Goal: Task Accomplishment & Management: Use online tool/utility

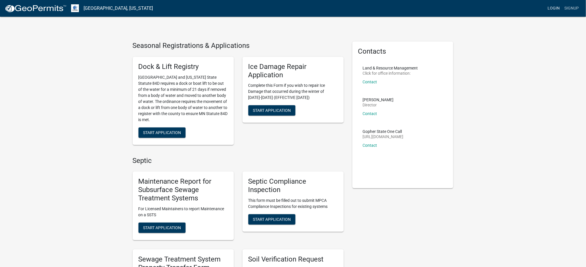
click at [553, 7] on link "Login" at bounding box center [553, 8] width 17 height 11
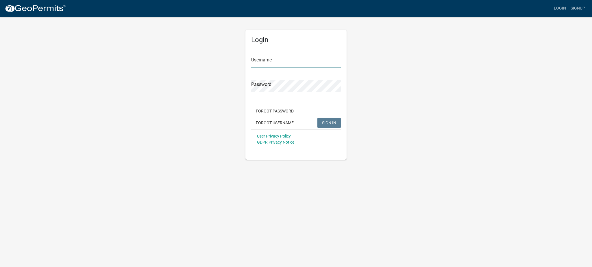
type input "MJevne"
click at [329, 124] on span "SIGN IN" at bounding box center [329, 122] width 14 height 5
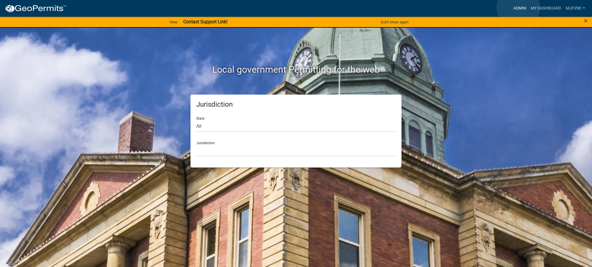
click at [518, 8] on link "Admin" at bounding box center [519, 8] width 17 height 11
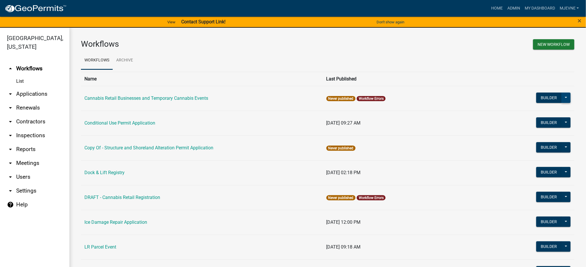
click at [561, 96] on button at bounding box center [565, 98] width 9 height 10
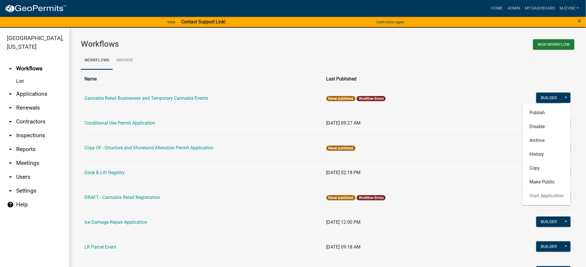
click at [484, 160] on td "Never published" at bounding box center [412, 148] width 179 height 25
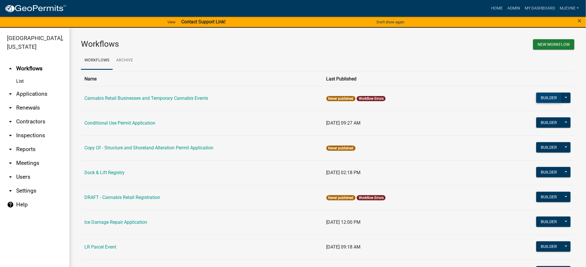
click at [543, 97] on button "Builder" at bounding box center [548, 98] width 25 height 10
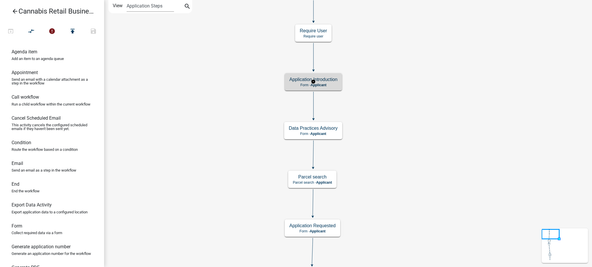
click at [327, 83] on p "Form - Applicant" at bounding box center [313, 85] width 48 height 4
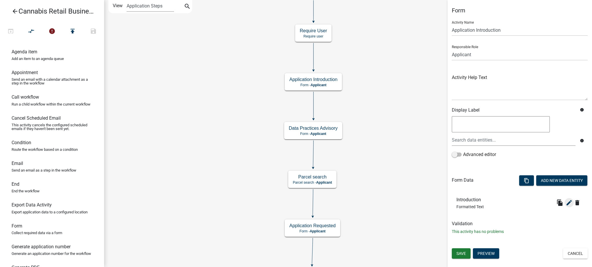
click at [564, 204] on button "edit" at bounding box center [568, 202] width 9 height 9
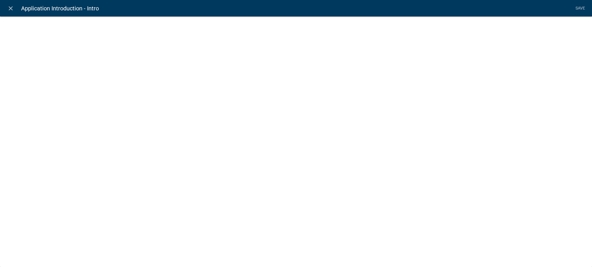
select select "rich-text"
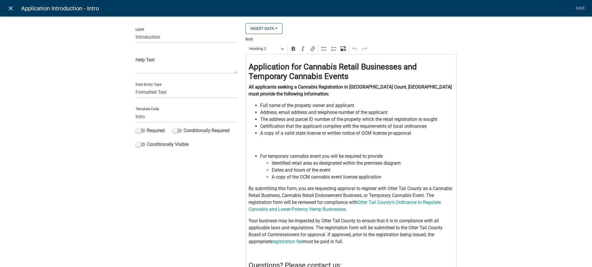
click at [11, 8] on icon "close" at bounding box center [10, 8] width 7 height 7
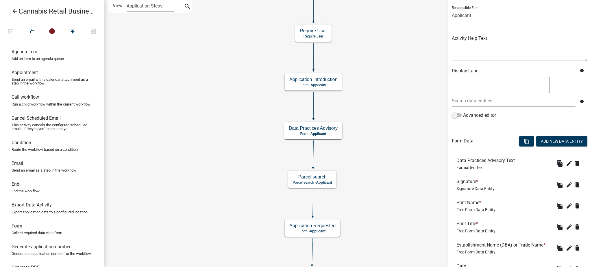
scroll to position [99, 0]
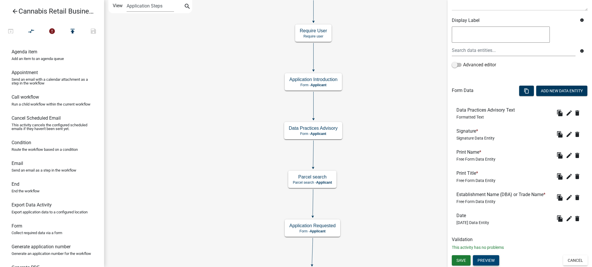
click at [492, 259] on button "Preview" at bounding box center [486, 261] width 26 height 10
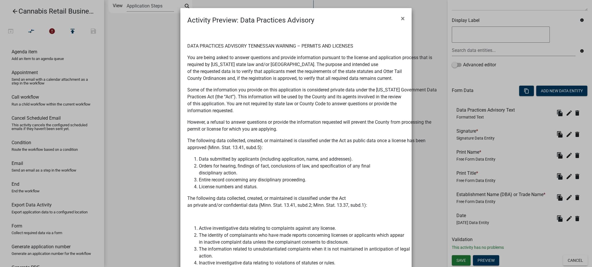
click at [563, 105] on ngb-modal-window "Activity Preview : Data Practices Advisory × DATA PRACTICES ADVISORY TENNESSAN …" at bounding box center [296, 133] width 592 height 267
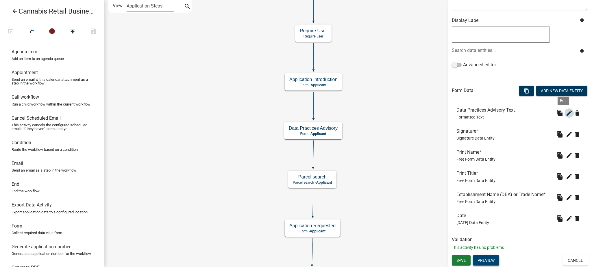
click at [565, 110] on icon "edit" at bounding box center [568, 113] width 7 height 7
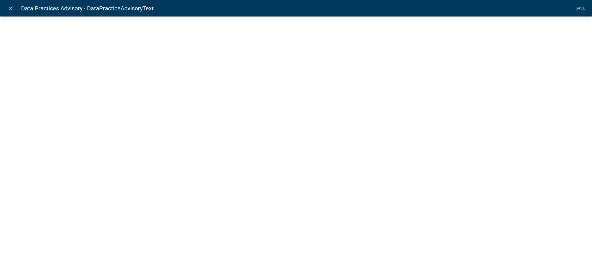
select select "rich-text"
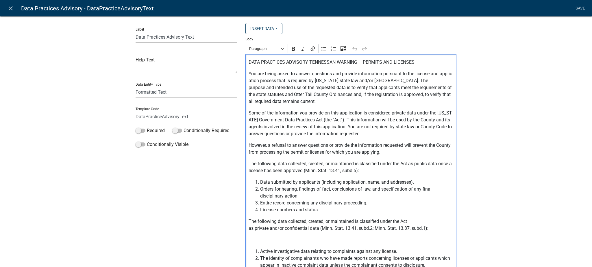
click at [438, 74] on p "You are being asked to answer questions and provide information pursuant to the…" at bounding box center [350, 87] width 205 height 35
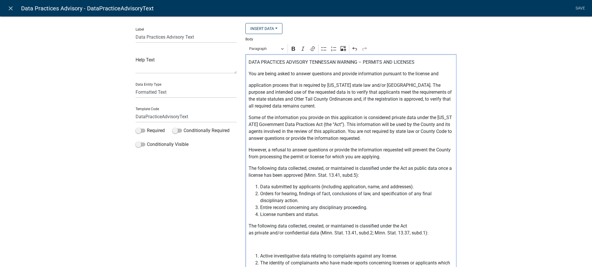
click at [437, 74] on p "You are being asked to answer questions and provide information pursuant to the…" at bounding box center [350, 73] width 205 height 7
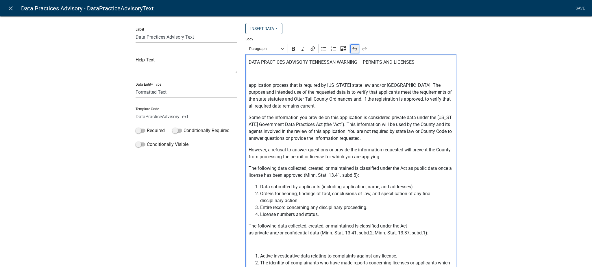
click at [352, 49] on icon "Editor toolbar" at bounding box center [355, 49] width 6 height 6
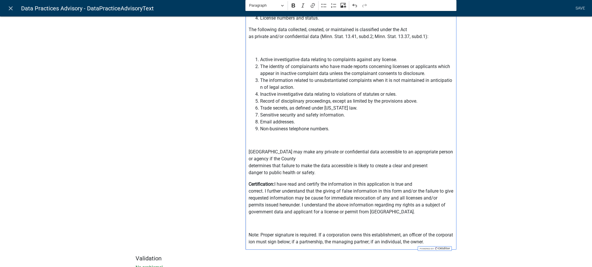
scroll to position [214, 0]
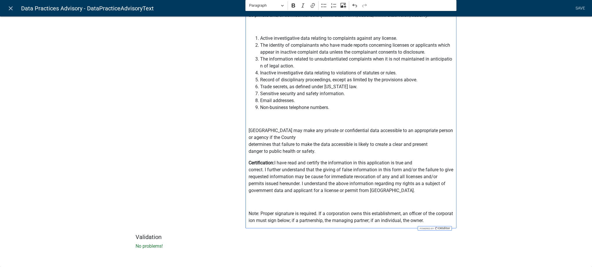
click at [427, 59] on span "The information related to unsubstantiated complaints when it is not maintained…" at bounding box center [356, 63] width 193 height 14
click at [435, 44] on span "The identity of complainants who have made reports concerning licenses or appli…" at bounding box center [356, 49] width 193 height 14
click at [441, 131] on p "[GEOGRAPHIC_DATA] may make any private or confidential data accessible to an ap…" at bounding box center [350, 141] width 205 height 28
click at [437, 169] on p "Certification: I have read and certify the information in this application is t…" at bounding box center [350, 177] width 205 height 35
click at [435, 178] on p "Certification: I have read and certify the information in this application is t…" at bounding box center [350, 177] width 205 height 35
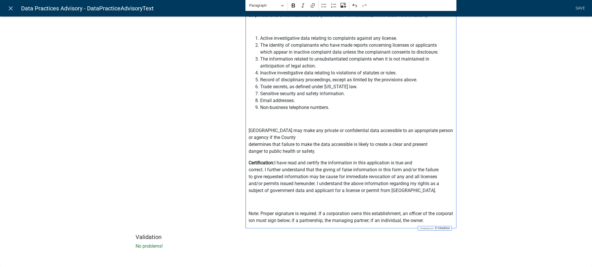
click at [435, 214] on p "Note: Proper signature is required. If a corporation owns this establishment, a…" at bounding box center [350, 218] width 205 height 14
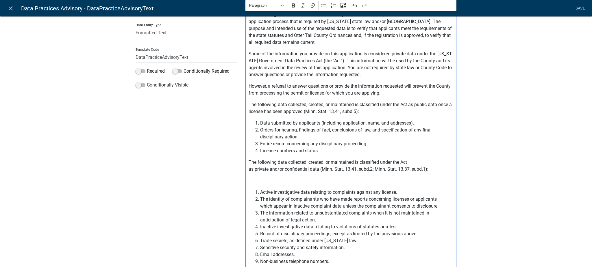
click at [435, 86] on p "However, a refusal to answer questions or provide the information requested wil…" at bounding box center [350, 90] width 205 height 14
click at [436, 104] on p "The following data collected, created, or maintained is classified under the Ac…" at bounding box center [350, 108] width 205 height 14
click at [434, 67] on p "Some of the information you provide on this application is considered private d…" at bounding box center [350, 65] width 205 height 28
click at [440, 59] on p "Some of the information you provide on this application is considered private d…" at bounding box center [350, 65] width 205 height 28
click at [434, 53] on p "Some of the information you provide on this application is considered private d…" at bounding box center [350, 65] width 205 height 28
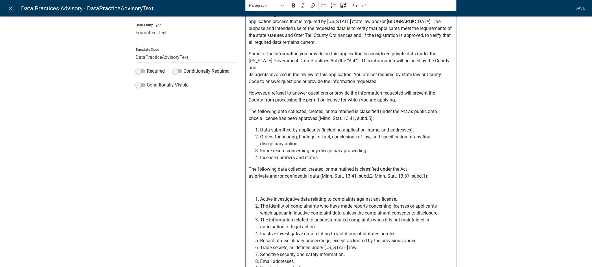
click at [432, 60] on p "Some of the information you provide on this application is considered private d…" at bounding box center [350, 68] width 205 height 35
click at [245, 73] on div "DATA PRACTICES ADVISORY TENNESSAN WARNING – PERMITS AND LICENSES You are being …" at bounding box center [350, 192] width 211 height 395
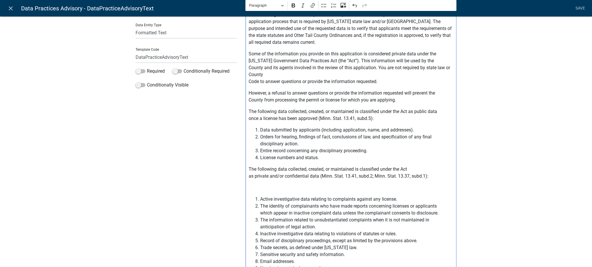
click at [435, 67] on p "Some of the information you provide on this application is considered private d…" at bounding box center [350, 68] width 205 height 35
click at [248, 81] on p "Some of the information you provide on this application is considered private d…" at bounding box center [350, 68] width 205 height 35
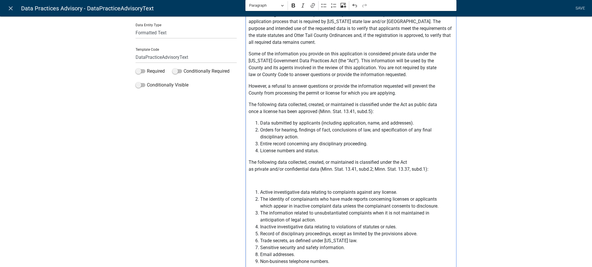
click at [282, 175] on div "DATA PRACTICES ADVISORY TENNESSAN WARNING – PERMITS AND LICENSES You are being …" at bounding box center [350, 189] width 211 height 388
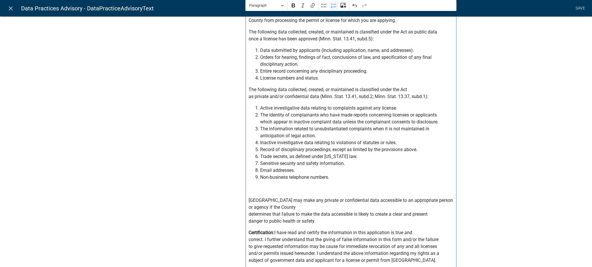
scroll to position [137, 0]
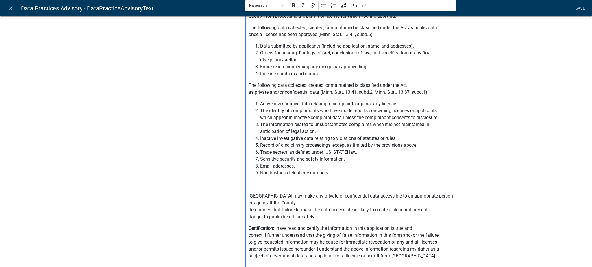
click at [255, 183] on p "Editor editing area: main. Press Alt+0 for help." at bounding box center [350, 184] width 205 height 7
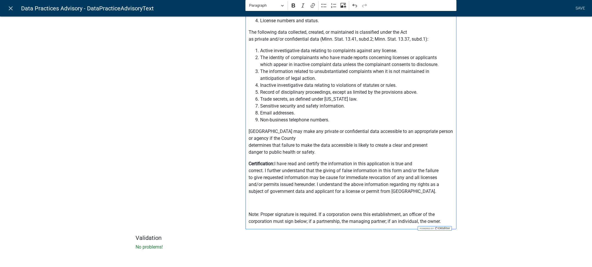
scroll to position [191, 0]
click at [250, 198] on div "DATA PRACTICES ADVISORY TENNESSAN WARNING – PERMITS AND LICENSES You are being …" at bounding box center [350, 46] width 211 height 365
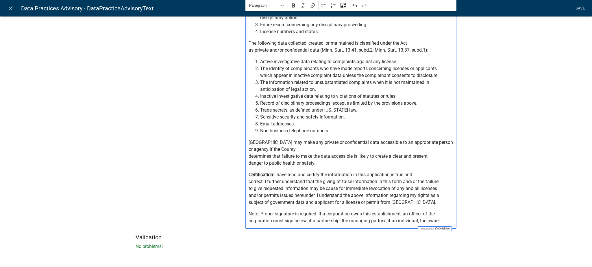
click at [443, 222] on p "Note: Proper signature is required. If a corporation owns this establishment, a…" at bounding box center [350, 218] width 205 height 14
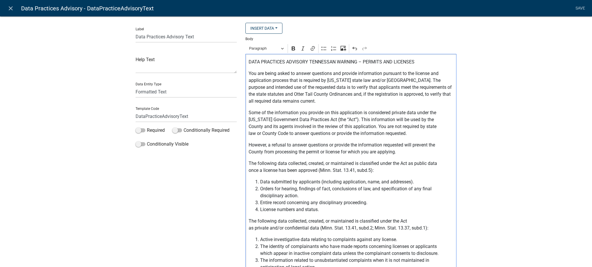
scroll to position [0, 0]
click at [417, 88] on p "You are being asked to answer questions and provide information pursuant to the…" at bounding box center [350, 87] width 205 height 35
drag, startPoint x: 404, startPoint y: 146, endPoint x: 410, endPoint y: 145, distance: 7.0
click at [410, 145] on p "However, a refusal to answer questions or provide the information requested wil…" at bounding box center [350, 149] width 205 height 14
click at [404, 154] on p "However, a refusal to answer questions or provide the information requested may…" at bounding box center [350, 149] width 205 height 14
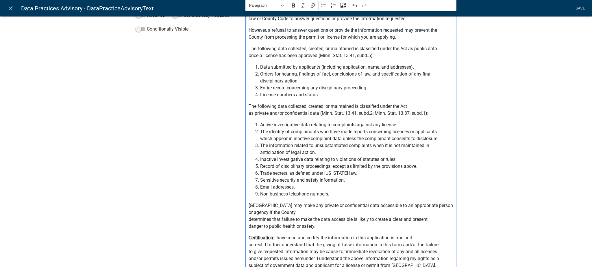
scroll to position [154, 0]
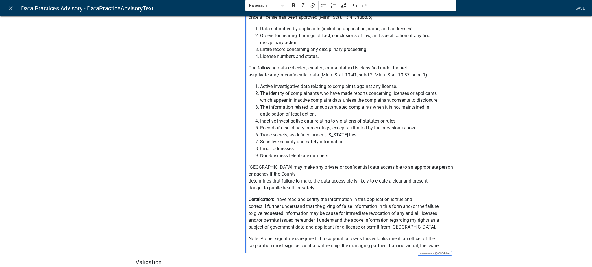
click at [248, 181] on p "[GEOGRAPHIC_DATA] may make any private or confidential data accessible to an ap…" at bounding box center [350, 178] width 205 height 28
click at [410, 181] on p "[GEOGRAPHIC_DATA] may make any private or confidential data accessible to an ap…" at bounding box center [350, 178] width 205 height 28
click at [245, 180] on div "DATA PRACTICES ADVISORY TENNESSAN WARNING – PERMITS AND LICENSES You are being …" at bounding box center [350, 77] width 211 height 353
click at [293, 172] on p "[GEOGRAPHIC_DATA] may make any private or confidential data accessible to an ap…" at bounding box center [350, 178] width 205 height 28
click at [300, 173] on p "[GEOGRAPHIC_DATA] may make any private or confidential data accessible to an ap…" at bounding box center [350, 178] width 205 height 28
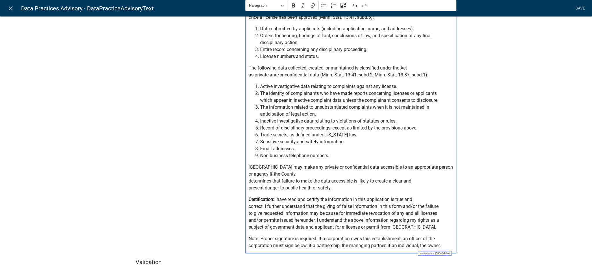
click at [248, 181] on p "[GEOGRAPHIC_DATA] may make any private or confidential data accessible to an ap…" at bounding box center [350, 178] width 205 height 28
click at [390, 181] on p "[GEOGRAPHIC_DATA] may make any private or confidential data accessible to an ap…" at bounding box center [350, 178] width 205 height 28
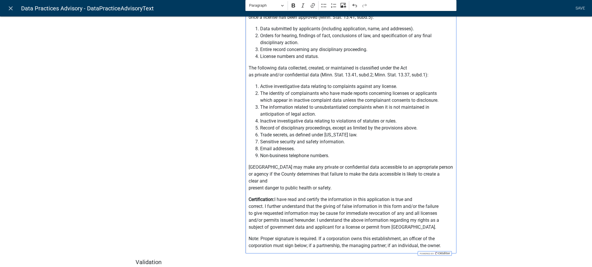
click at [248, 187] on p "[GEOGRAPHIC_DATA] may make any private or confidential data accessible to an ap…" at bounding box center [350, 178] width 205 height 28
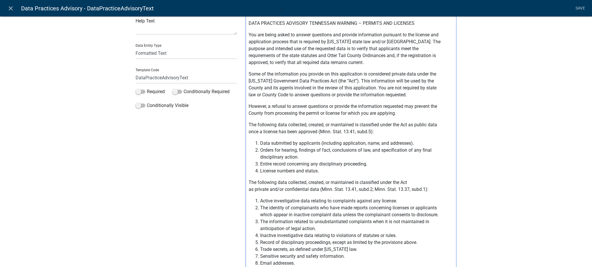
scroll to position [0, 0]
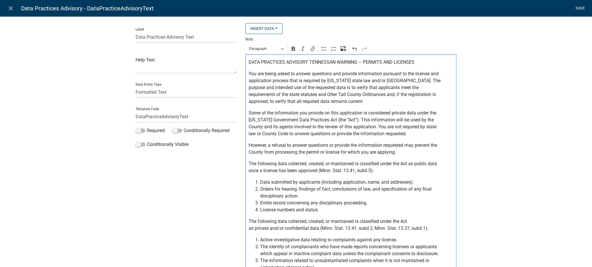
click at [577, 7] on link "Save" at bounding box center [580, 8] width 14 height 11
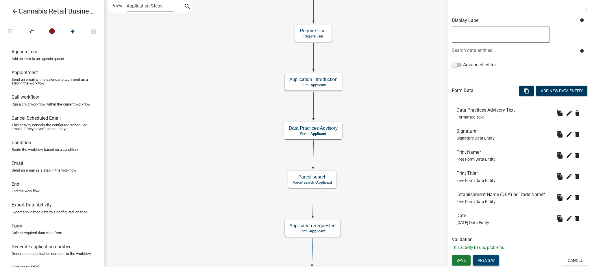
scroll to position [99, 0]
click at [481, 259] on button "Preview" at bounding box center [486, 261] width 26 height 10
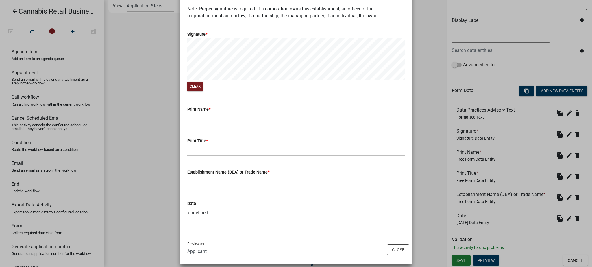
scroll to position [366, 0]
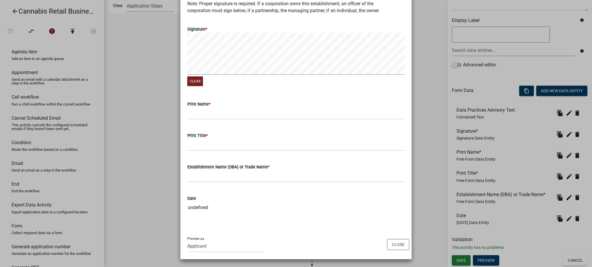
click at [195, 207] on input "undefined" at bounding box center [295, 208] width 217 height 12
click at [395, 245] on button "Close" at bounding box center [398, 244] width 22 height 11
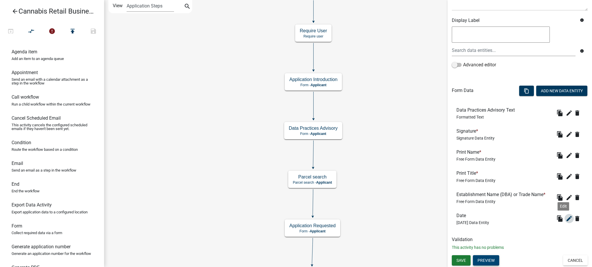
click at [565, 220] on icon "edit" at bounding box center [568, 218] width 7 height 7
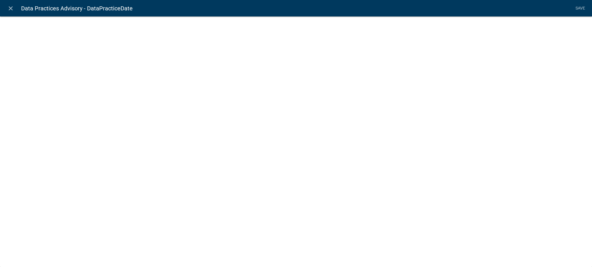
select select "[DATE]"
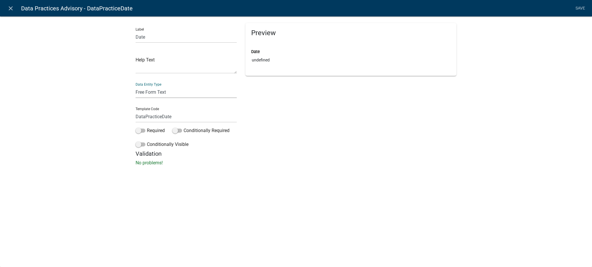
click at [147, 92] on select "Free Form Text Document Display Entity Value Fee Numeric Data Date Map Sketch D…" at bounding box center [185, 92] width 101 height 12
click at [309, 113] on div "Preview Date undefined" at bounding box center [351, 86] width 220 height 127
click at [12, 7] on icon "close" at bounding box center [10, 8] width 7 height 7
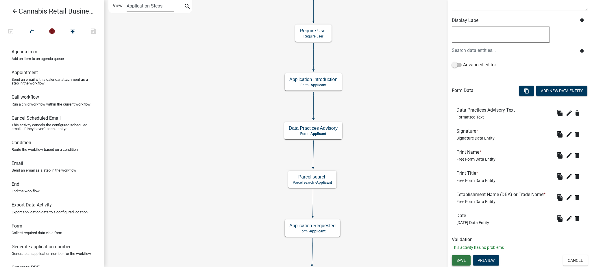
click at [461, 261] on span "Save" at bounding box center [461, 261] width 10 height 5
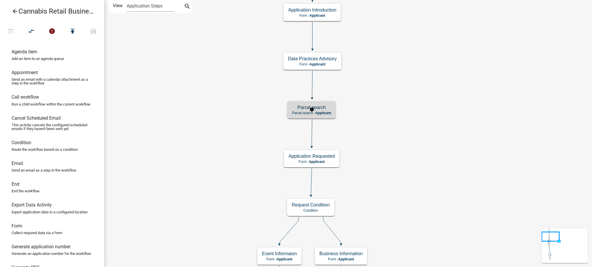
click at [327, 110] on div "Parcel search Parcel search - Applicant" at bounding box center [311, 109] width 48 height 17
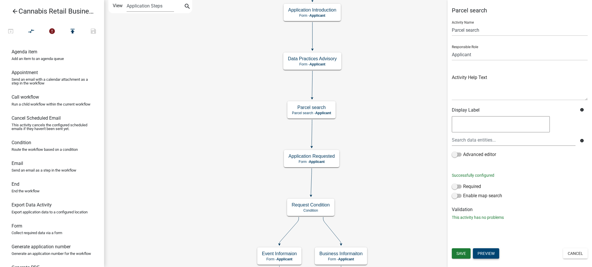
click at [488, 253] on button "Preview" at bounding box center [486, 254] width 26 height 10
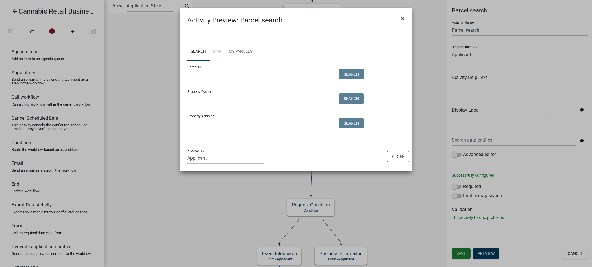
click at [403, 18] on span "×" at bounding box center [403, 18] width 4 height 8
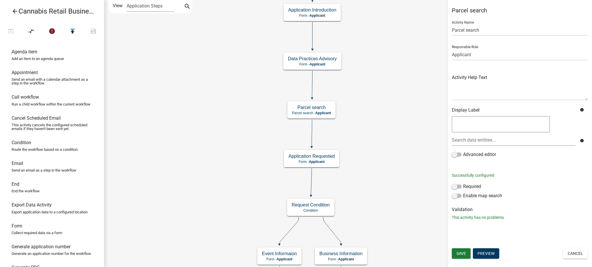
click at [457, 125] on textarea at bounding box center [501, 124] width 98 height 16
click at [470, 126] on textarea "Search and Select the property where you wish to operate from" at bounding box center [501, 124] width 98 height 16
type textarea "Search and Select the property where you wish to operate business from"
click at [462, 255] on span "Save" at bounding box center [461, 254] width 10 height 5
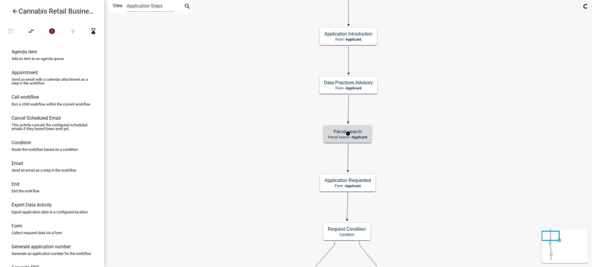
click at [360, 137] on span "Applicant" at bounding box center [359, 137] width 16 height 4
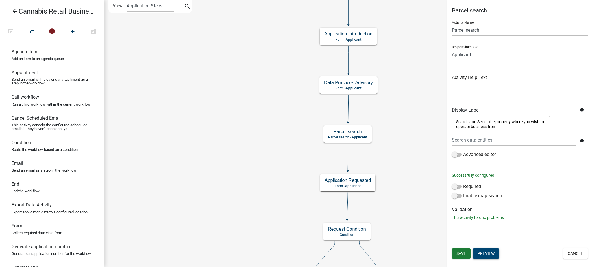
click at [487, 254] on button "Preview" at bounding box center [486, 254] width 26 height 10
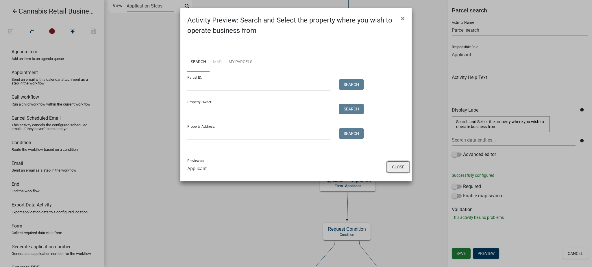
click at [400, 168] on button "Close" at bounding box center [398, 167] width 22 height 11
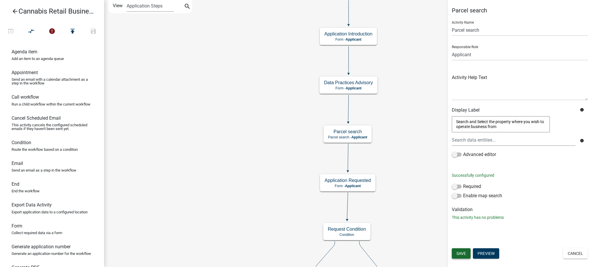
click at [465, 252] on span "Save" at bounding box center [461, 254] width 10 height 5
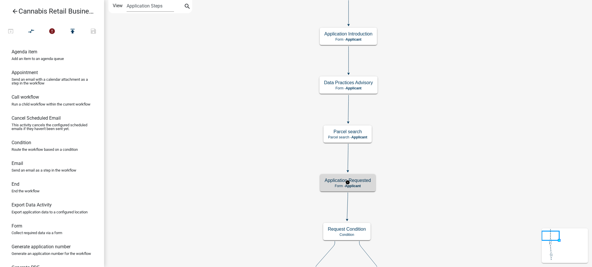
click at [363, 185] on p "Form - Applicant" at bounding box center [347, 186] width 46 height 4
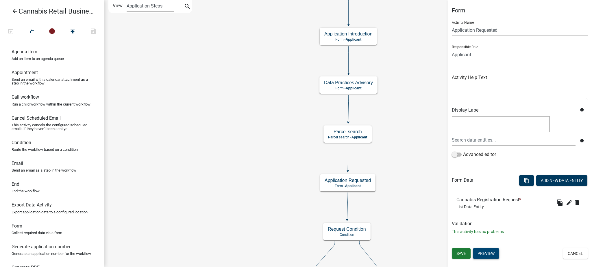
click at [483, 254] on button "Preview" at bounding box center [486, 254] width 26 height 10
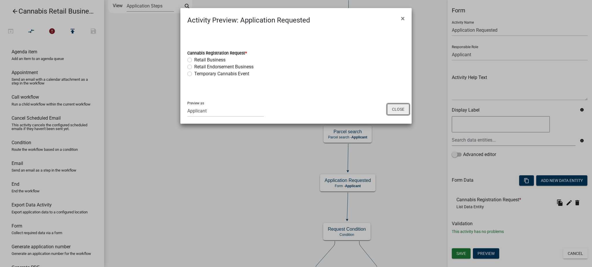
click at [398, 109] on button "Close" at bounding box center [398, 109] width 22 height 11
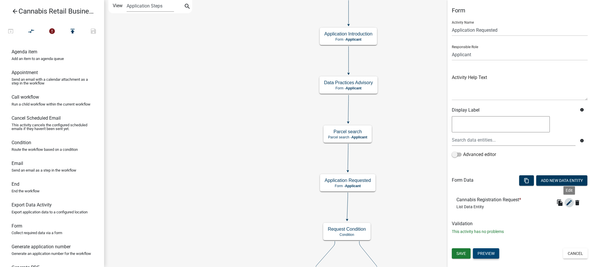
click at [569, 204] on icon "edit" at bounding box center [568, 203] width 7 height 7
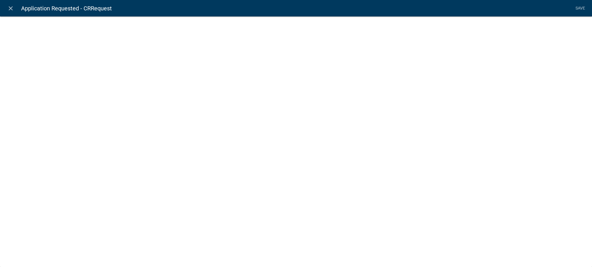
select select "list-data"
select select
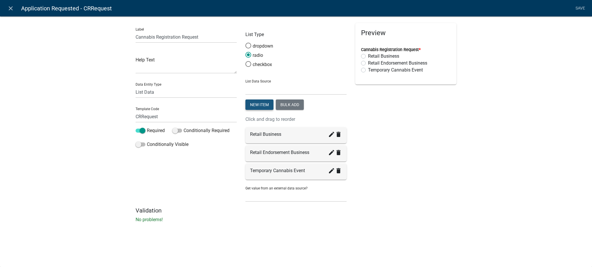
click at [262, 105] on button "New item" at bounding box center [259, 105] width 28 height 10
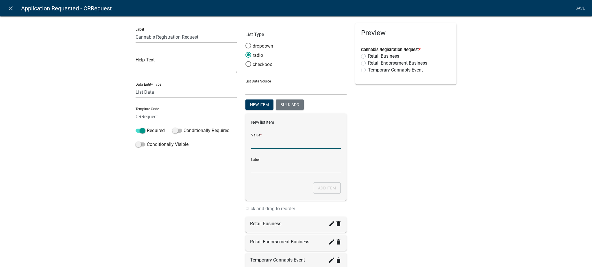
click at [272, 146] on input "List Data Source" at bounding box center [296, 143] width 90 height 12
type input "Lower-Potency"
type input "Lower-Potency Hemp Edible Retail"
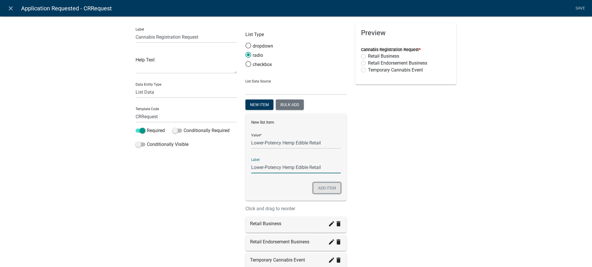
click at [320, 188] on button "Add item" at bounding box center [327, 188] width 28 height 11
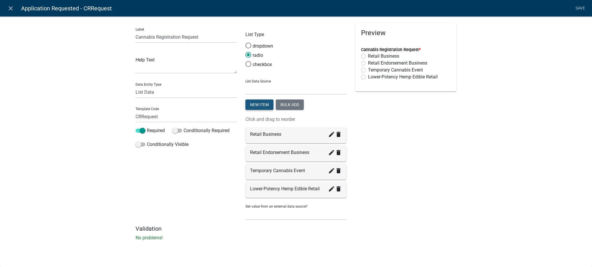
click at [258, 104] on button "New item" at bounding box center [259, 105] width 28 height 10
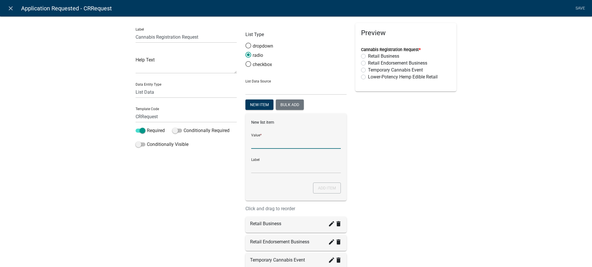
click at [281, 143] on input "List Data Source" at bounding box center [296, 143] width 90 height 12
type input "Lower-Potency Hemp Edible Retail"
drag, startPoint x: 321, startPoint y: 142, endPoint x: 307, endPoint y: 143, distance: 14.2
click at [307, 143] on input "Lower-Potency Hemp Edible Retail" at bounding box center [296, 143] width 90 height 12
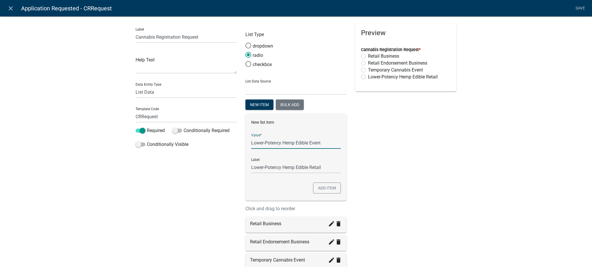
click at [251, 143] on input "Lower-Potency Hemp Edible Event" at bounding box center [296, 143] width 90 height 12
type input "Temporary Lower-Potency Hemp Edible Event"
click at [338, 144] on div "New list item Value * Temporary Lower-Potency Hemp Edible Event Label Temporary…" at bounding box center [295, 157] width 101 height 87
click at [337, 143] on input "Temporary Lower-Potency Hemp Edible Event" at bounding box center [296, 143] width 90 height 12
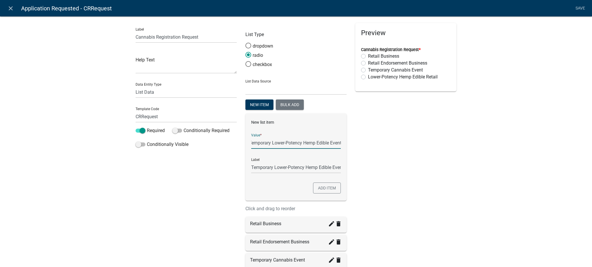
scroll to position [0, 4]
type input "Temporary Lower-Potency Hemp Edible Eventnt"
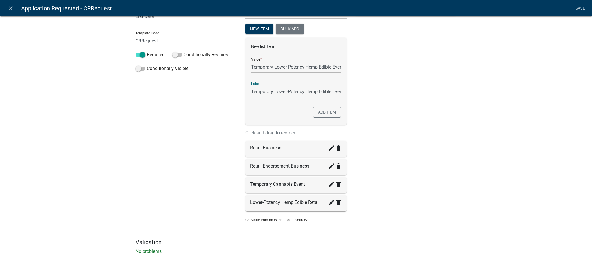
scroll to position [80, 0]
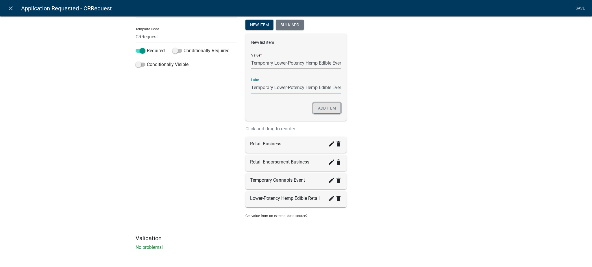
click at [322, 109] on button "Add item" at bounding box center [327, 108] width 28 height 11
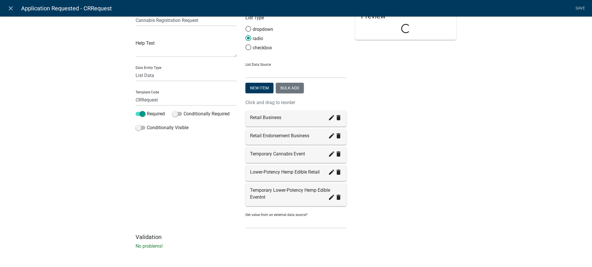
scroll to position [16, 0]
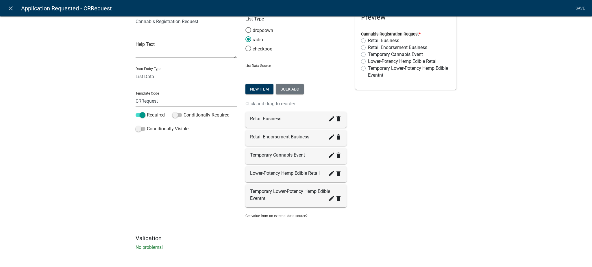
click at [328, 198] on icon "create" at bounding box center [331, 198] width 7 height 7
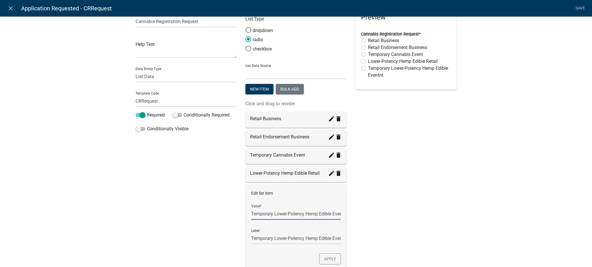
click at [332, 213] on input "Temporary Lower-Potency Hemp Edible Eventnt" at bounding box center [296, 214] width 90 height 12
type input "Temporary Lower-Potency Hemp Edible Event"
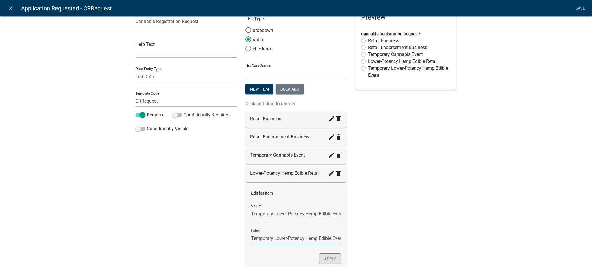
click at [326, 256] on button "Apply" at bounding box center [330, 259] width 22 height 11
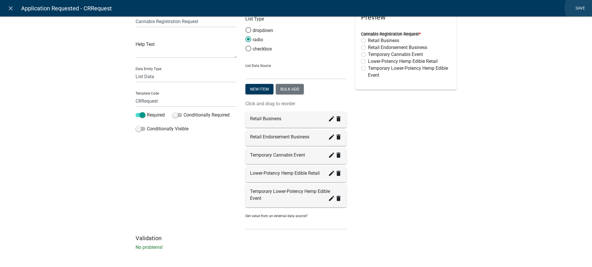
click at [582, 8] on link "Save" at bounding box center [580, 8] width 14 height 11
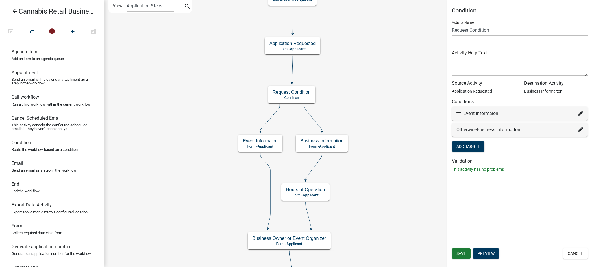
click at [580, 114] on icon at bounding box center [580, 113] width 5 height 5
select select "7: 3eb0c49c-c482-4f7a-a9c8-4ee1be6e0b75"
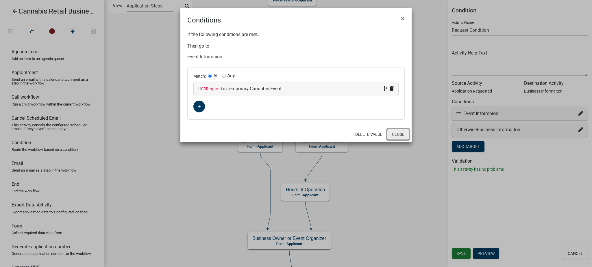
click at [396, 134] on button "Close" at bounding box center [398, 134] width 22 height 11
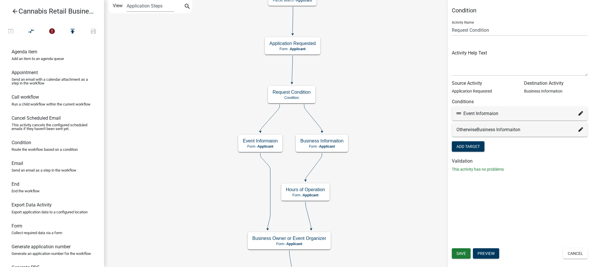
click at [540, 187] on div "Condition Activity Name Request Condition Activity Help Text Source Activity Ap…" at bounding box center [519, 133] width 144 height 267
click at [575, 256] on button "Cancel" at bounding box center [575, 254] width 25 height 10
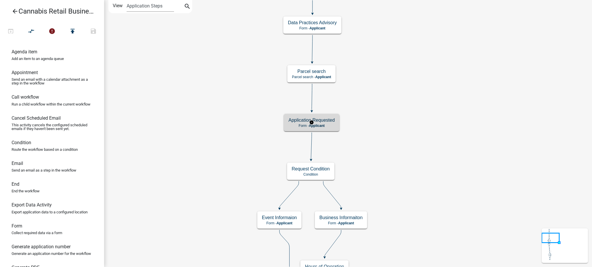
click at [321, 121] on h5 "Application Requested" at bounding box center [311, 120] width 46 height 5
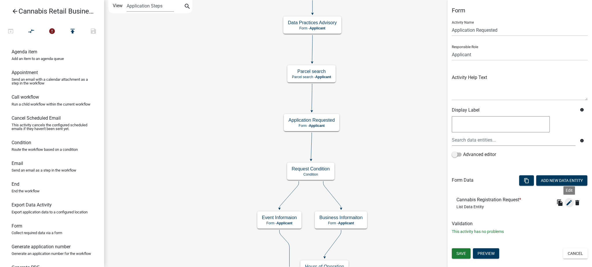
click at [569, 203] on icon "edit" at bounding box center [568, 203] width 7 height 7
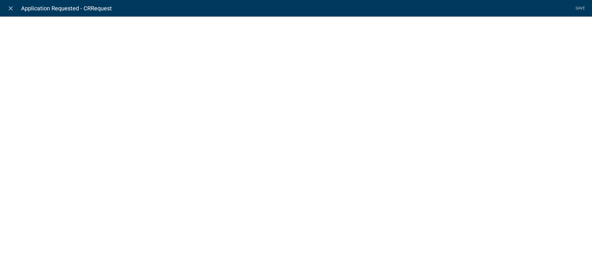
select select "list-data"
select select
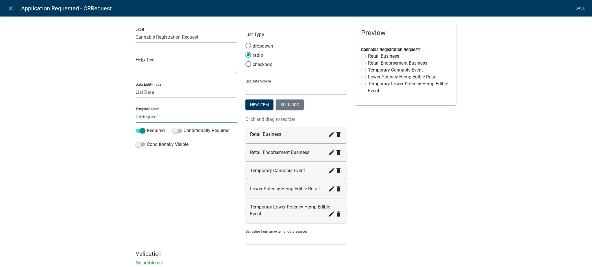
click at [138, 117] on input "CRRequest" at bounding box center [185, 117] width 101 height 12
click at [204, 115] on input "CannabisRegistrationRequest" at bounding box center [185, 117] width 101 height 12
type input "CannabisRegistrationRequest"
click at [577, 8] on li "Save" at bounding box center [580, 8] width 14 height 11
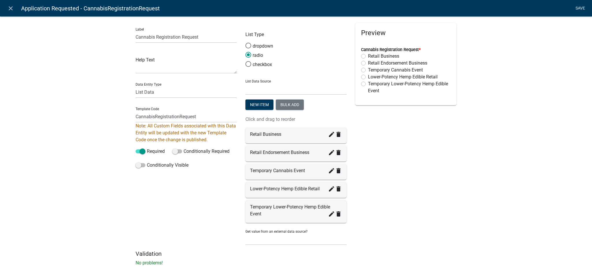
click at [580, 8] on link "Save" at bounding box center [580, 8] width 14 height 11
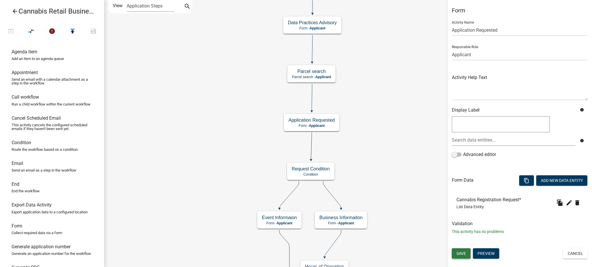
click at [463, 253] on span "Save" at bounding box center [461, 254] width 10 height 5
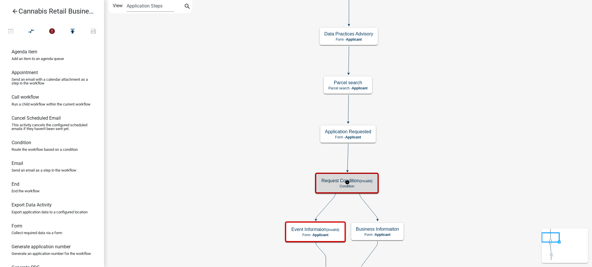
click at [363, 186] on p "Condition" at bounding box center [346, 187] width 51 height 4
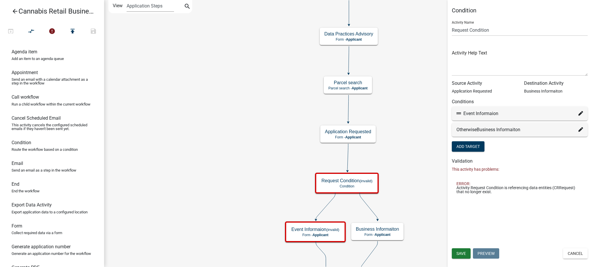
click at [582, 113] on icon at bounding box center [580, 113] width 5 height 5
select select "7: 3eb0c49c-c482-4f7a-a9c8-4ee1be6e0b75"
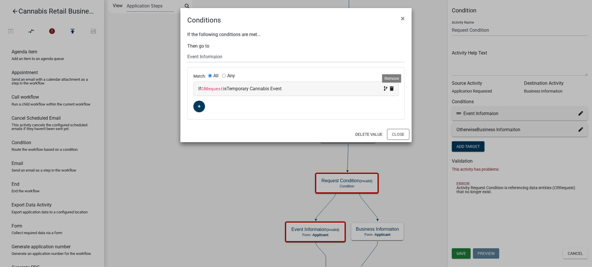
click at [390, 88] on icon at bounding box center [391, 88] width 4 height 5
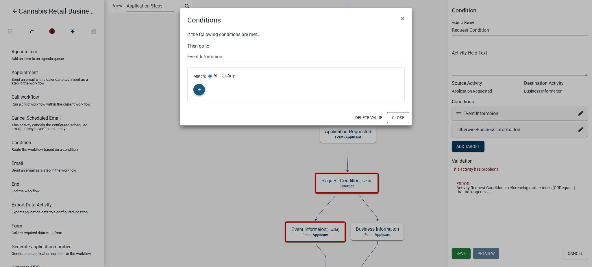
click at [199, 91] on icon "button" at bounding box center [199, 89] width 3 height 3
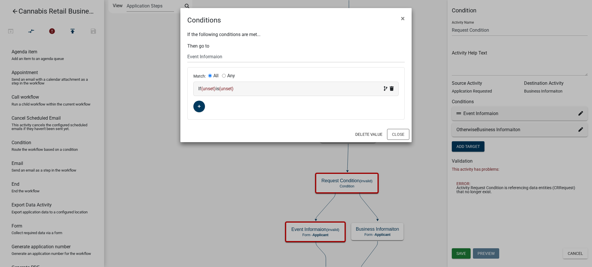
click at [212, 88] on span "(unset)" at bounding box center [208, 88] width 14 height 5
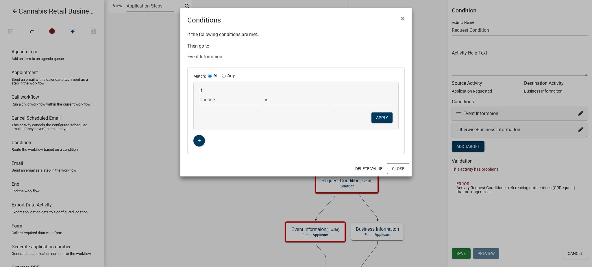
click at [224, 74] on input "Any" at bounding box center [224, 76] width 4 height 4
radio input "true"
radio input "false"
click at [206, 100] on select "Choose... ActiveRegistrationExpDate ALL_FEE_RECIPIENTS APPLICANT_CITY APPLICANT…" at bounding box center [230, 100] width 62 height 12
select select "15: CannabisRegistrationRequest"
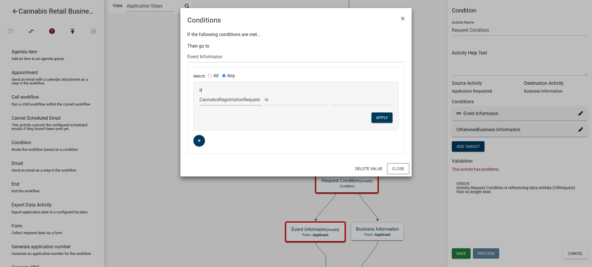
click at [199, 94] on select "Choose... ActiveRegistrationExpDate ALL_FEE_RECIPIENTS APPLICANT_CITY APPLICANT…" at bounding box center [230, 100] width 62 height 12
click at [281, 101] on select "is is not exists does not exist is greater than is less than contains does not …" at bounding box center [296, 100] width 62 height 12
click at [265, 94] on select "is is not exists does not exist is greater than is less than contains does not …" at bounding box center [296, 100] width 62 height 12
click at [336, 98] on select "Choose... Lower-Potency Hemp Edible Retail Retail Business Retail Endorsement B…" at bounding box center [361, 100] width 62 height 12
select select "4: Temporary Cannabis Event"
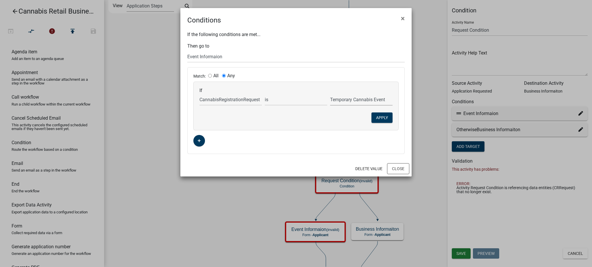
click at [330, 94] on select "Choose... Lower-Potency Hemp Edible Retail Retail Business Retail Endorsement B…" at bounding box center [361, 100] width 62 height 12
click at [382, 119] on button "Apply" at bounding box center [381, 118] width 21 height 10
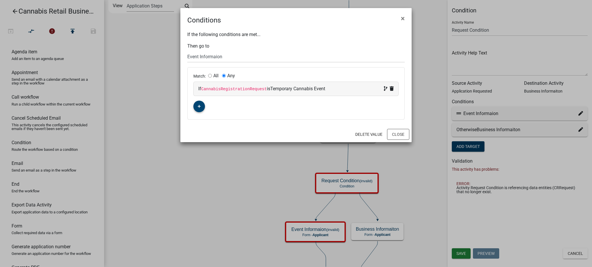
click at [198, 105] on icon "button" at bounding box center [199, 106] width 3 height 3
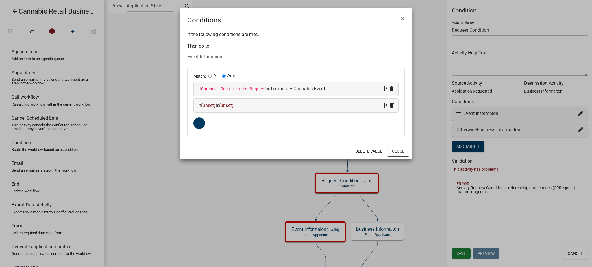
click at [210, 105] on span "(unset)" at bounding box center [208, 105] width 14 height 5
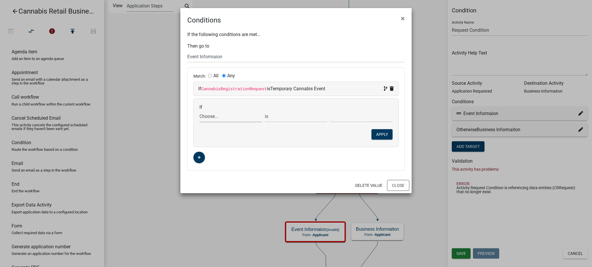
click at [209, 118] on select "Choose... ActiveRegistrationExpDate ALL_FEE_RECIPIENTS APPLICANT_CITY APPLICANT…" at bounding box center [230, 117] width 62 height 12
select select "15: CannabisRegistrationRequest"
click at [199, 111] on select "Choose... ActiveRegistrationExpDate ALL_FEE_RECIPIENTS APPLICANT_CITY APPLICANT…" at bounding box center [230, 117] width 62 height 12
click at [287, 119] on select "is is not exists does not exist is greater than is less than contains does not …" at bounding box center [296, 117] width 62 height 12
click at [265, 111] on select "is is not exists does not exist is greater than is less than contains does not …" at bounding box center [296, 117] width 62 height 12
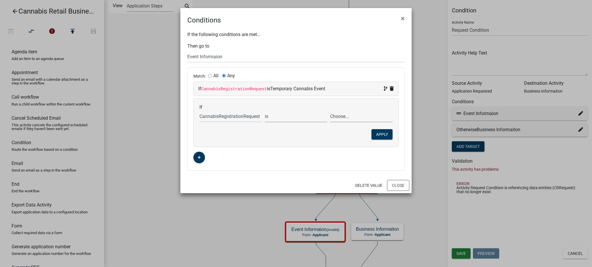
click at [351, 119] on select "Choose... Lower-Potency Hemp Edible Retail Retail Business Retail Endorsement B…" at bounding box center [361, 117] width 62 height 12
select select "5: Temporary Lower-Potency Hemp Edible Event"
click at [330, 111] on select "Choose... Lower-Potency Hemp Edible Retail Retail Business Retail Endorsement B…" at bounding box center [361, 117] width 62 height 12
click at [381, 134] on button "Apply" at bounding box center [381, 134] width 21 height 10
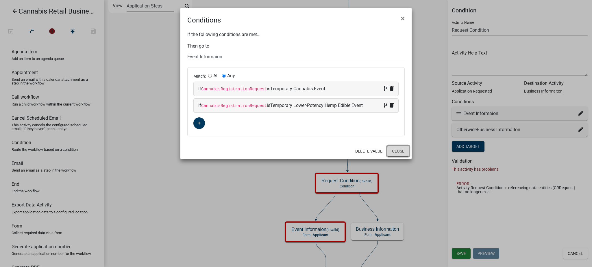
click at [400, 152] on button "Close" at bounding box center [398, 151] width 22 height 11
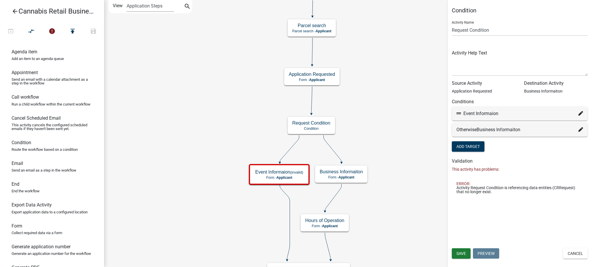
click at [580, 129] on icon at bounding box center [580, 129] width 5 height 5
select select "8: df3a6656-73c4-471f-a164-be09e420d9ba"
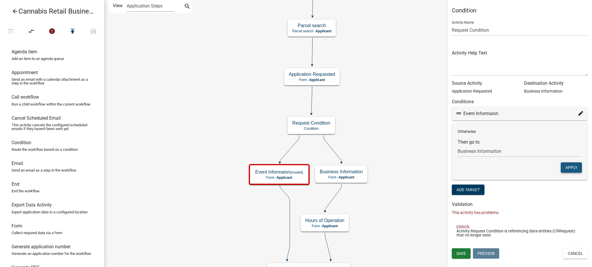
click at [571, 168] on button "Apply" at bounding box center [570, 168] width 21 height 10
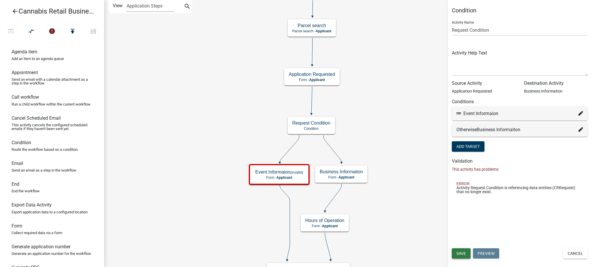
click at [461, 255] on span "Save" at bounding box center [461, 254] width 10 height 5
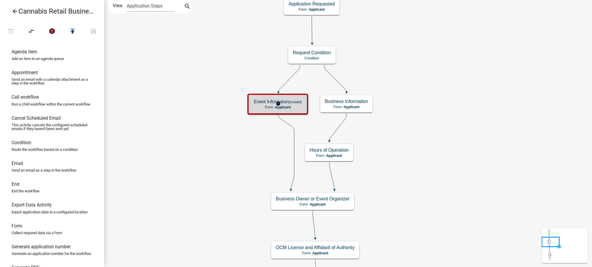
click at [294, 106] on p "Form - Applicant" at bounding box center [278, 107] width 48 height 4
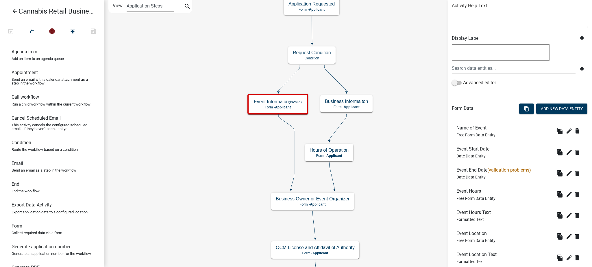
scroll to position [77, 0]
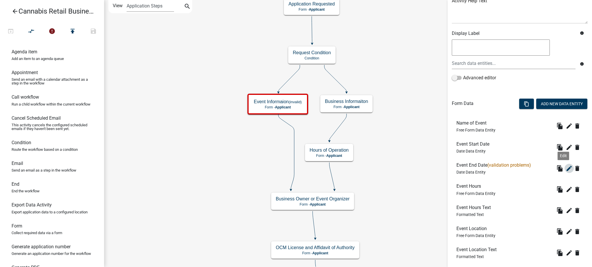
click at [565, 167] on icon "edit" at bounding box center [568, 168] width 7 height 7
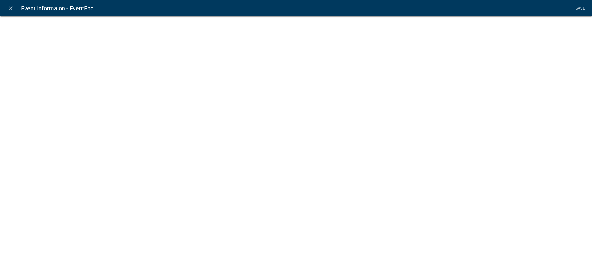
select select "date"
select select
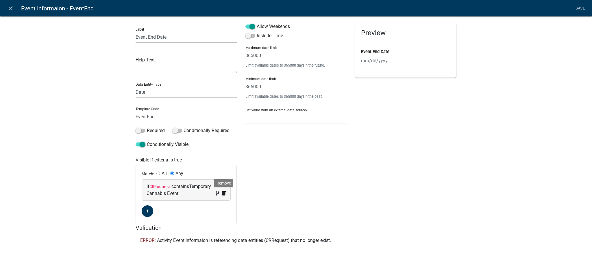
click at [225, 194] on icon at bounding box center [224, 193] width 4 height 5
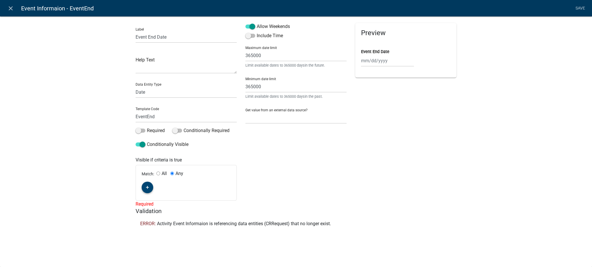
click at [146, 187] on icon "button" at bounding box center [147, 187] width 3 height 3
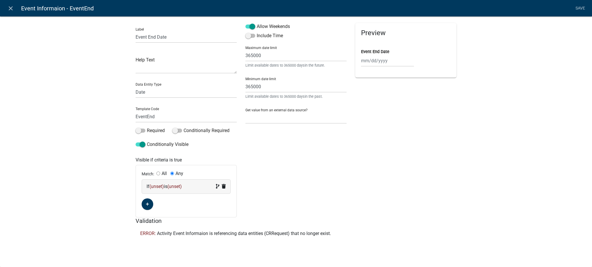
click at [158, 187] on span "(unset)" at bounding box center [156, 186] width 14 height 5
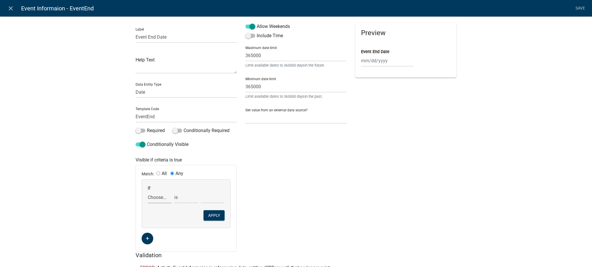
click at [154, 198] on select "Choose... ActiveRegistrationExpDate ALL_FEE_RECIPIENTS APPLICANT_CITY APPLICANT…" at bounding box center [160, 198] width 24 height 12
select select "15: CannabisRegistrationRequest"
click at [148, 192] on select "Choose... ActiveRegistrationExpDate ALL_FEE_RECIPIENTS APPLICANT_CITY APPLICANT…" at bounding box center [160, 198] width 24 height 12
click at [177, 200] on select "is is not exists does not exist is greater than is less than contains does not …" at bounding box center [186, 198] width 24 height 12
click at [174, 192] on select "is is not exists does not exist is greater than is less than contains does not …" at bounding box center [186, 198] width 24 height 12
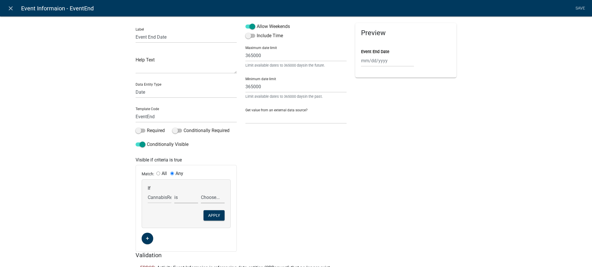
click at [209, 198] on select "Choose... Lower-Potency Hemp Edible Retail Retail Business Retail Endorsement B…" at bounding box center [213, 198] width 24 height 12
select select "4: Temporary Cannabis Event"
click at [201, 192] on select "Choose... Lower-Potency Hemp Edible Retail Retail Business Retail Endorsement B…" at bounding box center [213, 198] width 24 height 12
click at [211, 216] on button "Apply" at bounding box center [213, 216] width 21 height 10
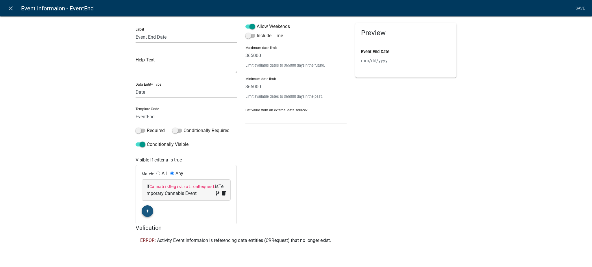
click at [148, 211] on icon "button" at bounding box center [147, 211] width 3 height 3
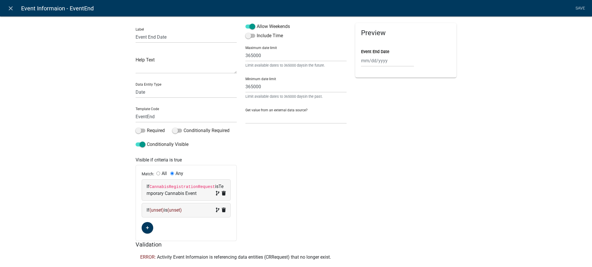
click at [157, 212] on span "(unset)" at bounding box center [156, 210] width 14 height 5
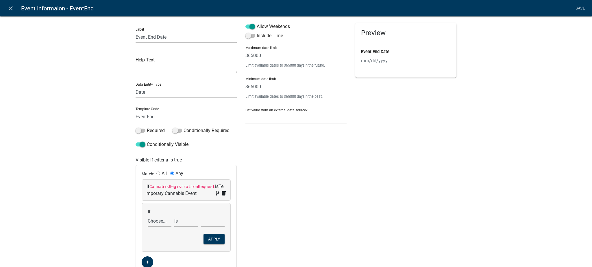
click at [152, 222] on select "Choose... ActiveRegistrationExpDate ALL_FEE_RECIPIENTS APPLICANT_CITY APPLICANT…" at bounding box center [160, 221] width 24 height 12
select select "15: CannabisRegistrationRequest"
click at [148, 215] on select "Choose... ActiveRegistrationExpDate ALL_FEE_RECIPIENTS APPLICANT_CITY APPLICANT…" at bounding box center [160, 221] width 24 height 12
click at [211, 224] on select "Choose... Lower-Potency Hemp Edible Retail Retail Business Retail Endorsement B…" at bounding box center [213, 221] width 24 height 12
select select "5: Temporary Lower-Potency Hemp Edible Event"
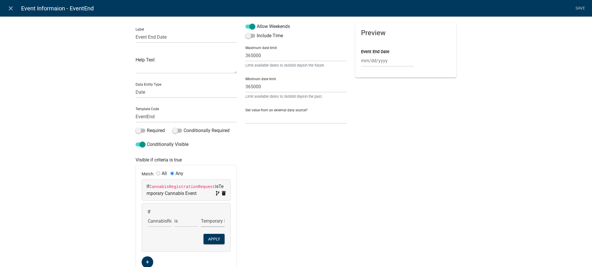
click at [201, 215] on select "Choose... Lower-Potency Hemp Edible Retail Retail Business Retail Endorsement B…" at bounding box center [213, 221] width 24 height 12
click at [209, 240] on button "Apply" at bounding box center [213, 239] width 21 height 10
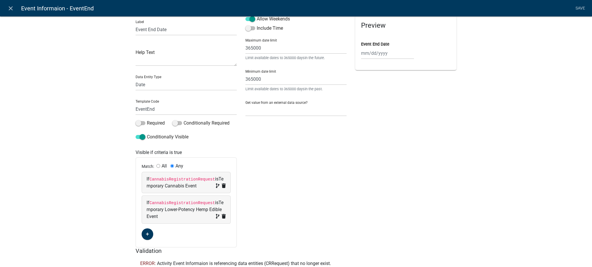
scroll to position [0, 0]
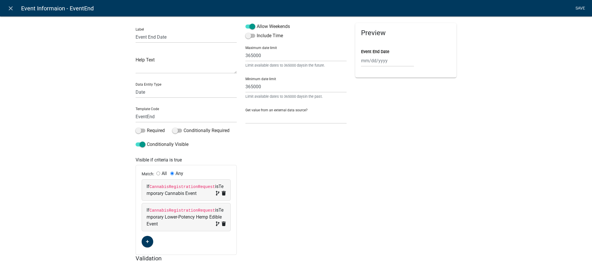
click at [579, 8] on link "Save" at bounding box center [580, 8] width 14 height 11
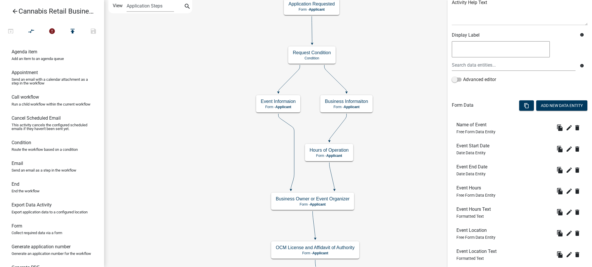
scroll to position [77, 0]
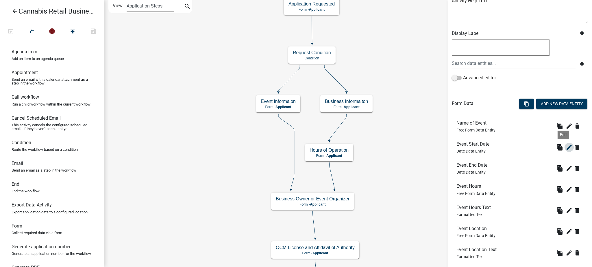
click at [565, 148] on icon "edit" at bounding box center [568, 147] width 7 height 7
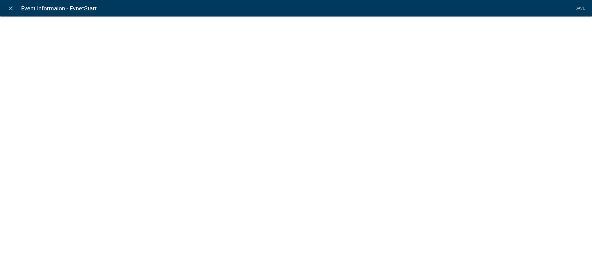
select select "date"
select select
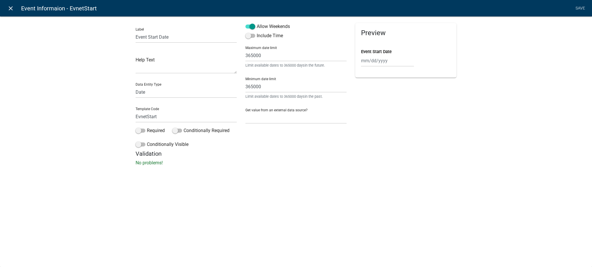
click at [12, 8] on icon "close" at bounding box center [10, 8] width 7 height 7
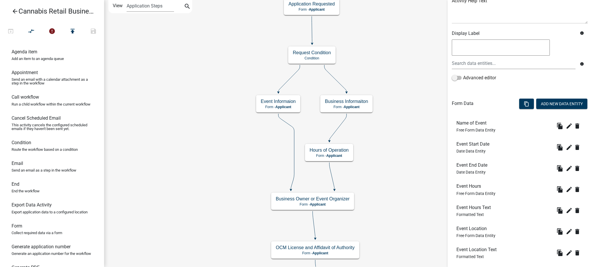
scroll to position [111, 0]
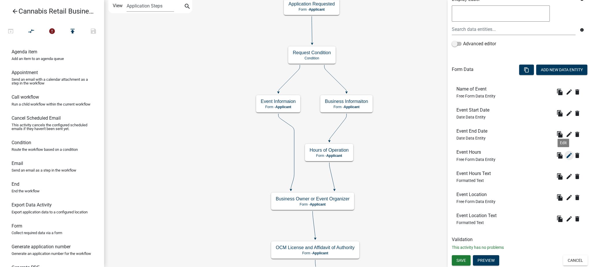
click at [565, 157] on icon "edit" at bounding box center [568, 155] width 7 height 7
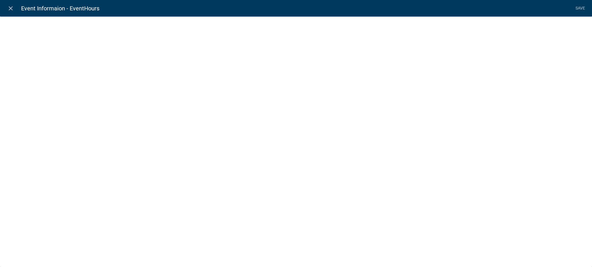
select select
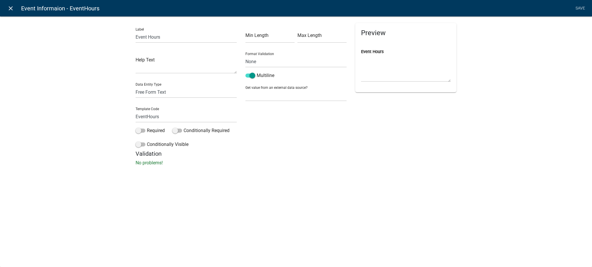
click at [14, 9] on icon "close" at bounding box center [10, 8] width 7 height 7
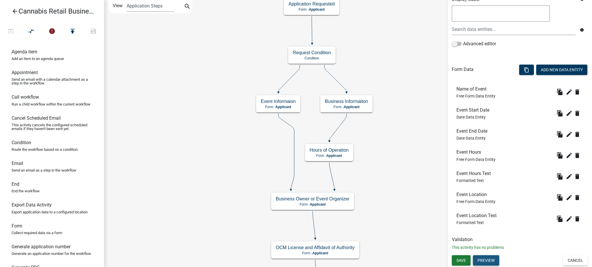
click at [488, 263] on button "Preview" at bounding box center [486, 261] width 26 height 10
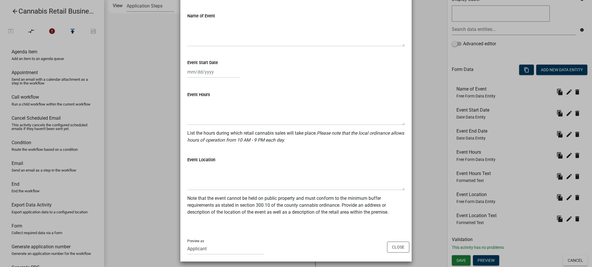
scroll to position [40, 0]
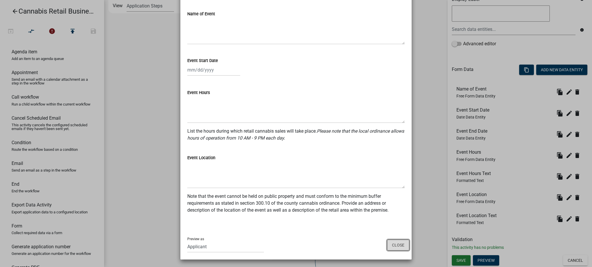
click at [397, 246] on button "Close" at bounding box center [398, 245] width 22 height 11
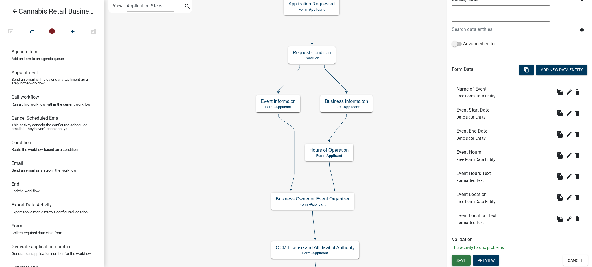
click at [461, 261] on span "Save" at bounding box center [461, 261] width 10 height 5
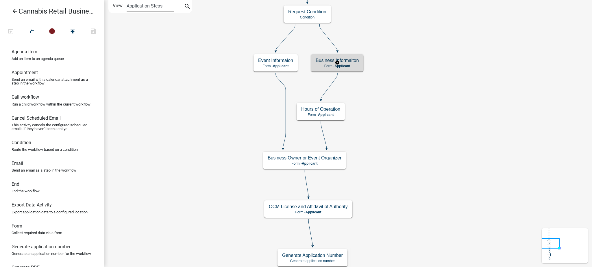
click at [349, 66] on span "Applicant" at bounding box center [342, 66] width 16 height 4
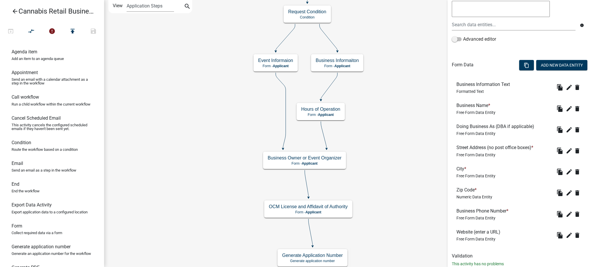
scroll to position [132, 0]
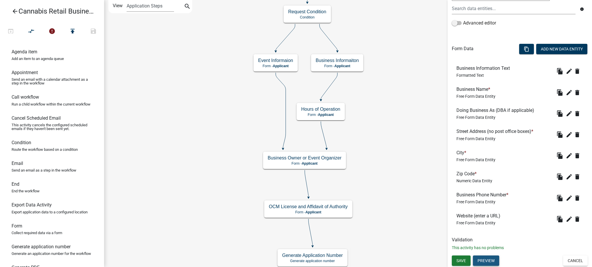
click at [484, 262] on button "Preview" at bounding box center [486, 261] width 26 height 10
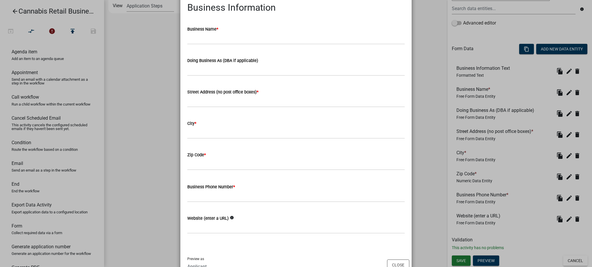
scroll to position [61, 0]
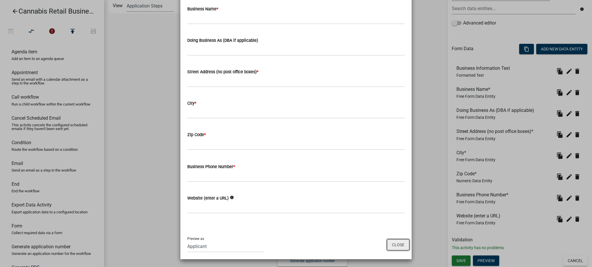
click at [395, 245] on button "Close" at bounding box center [398, 245] width 22 height 11
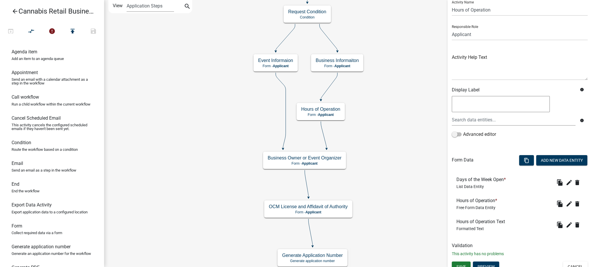
scroll to position [26, 0]
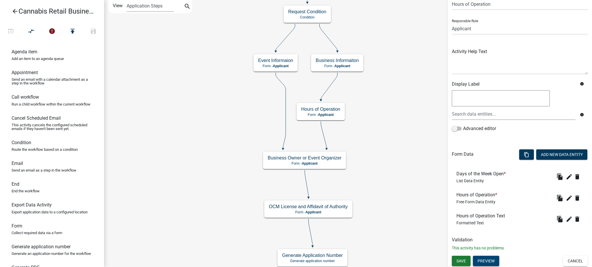
click at [484, 262] on button "Preview" at bounding box center [486, 261] width 26 height 10
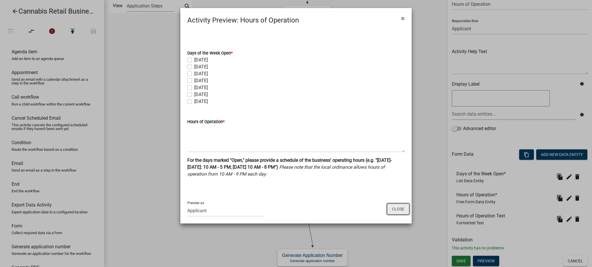
click at [397, 211] on button "Close" at bounding box center [398, 209] width 22 height 11
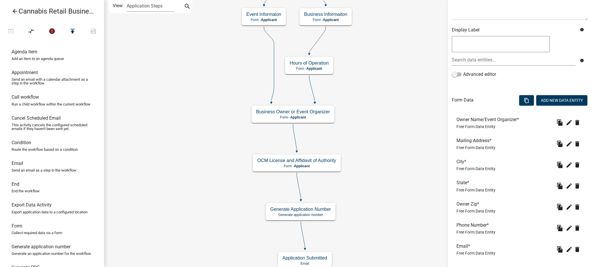
scroll to position [111, 0]
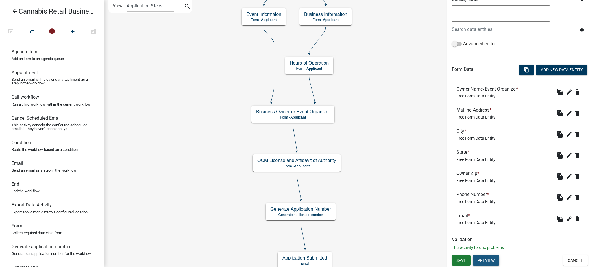
click at [489, 263] on button "Preview" at bounding box center [486, 261] width 26 height 10
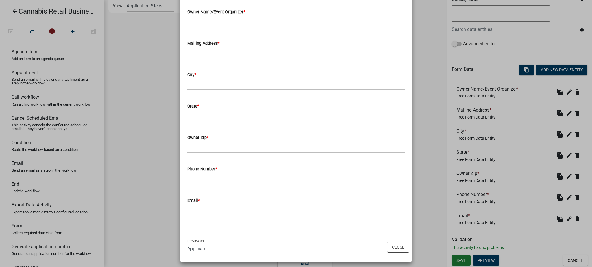
scroll to position [44, 0]
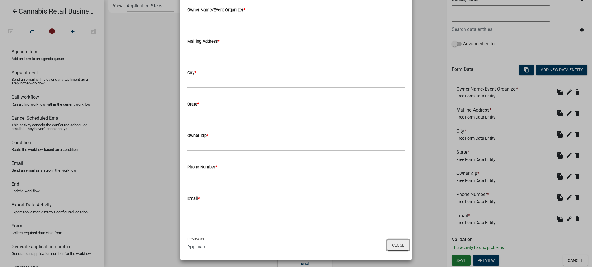
click at [395, 246] on button "Close" at bounding box center [398, 245] width 22 height 11
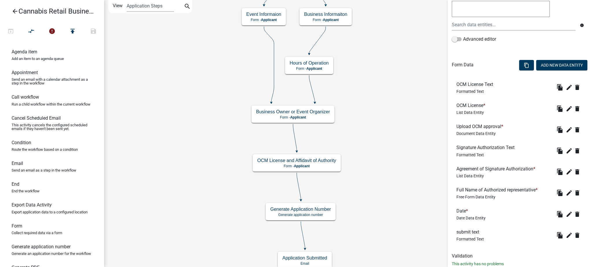
scroll to position [132, 0]
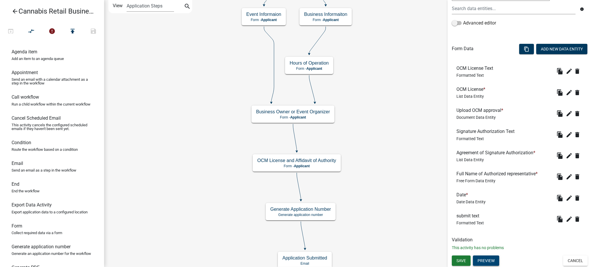
click at [487, 262] on button "Preview" at bounding box center [486, 261] width 26 height 10
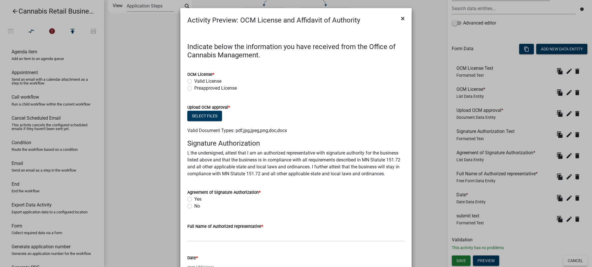
click at [401, 17] on span "×" at bounding box center [403, 18] width 4 height 8
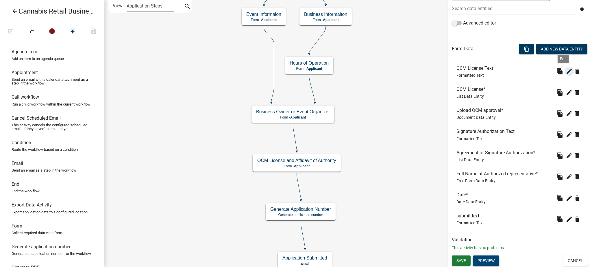
click at [565, 72] on icon "edit" at bounding box center [568, 71] width 7 height 7
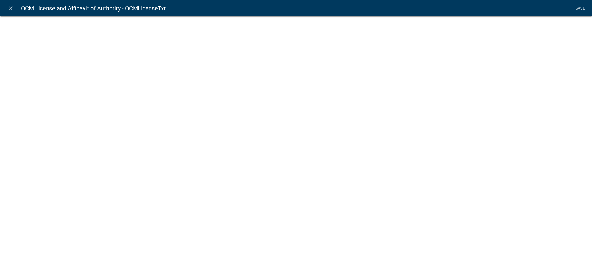
select select "rich-text"
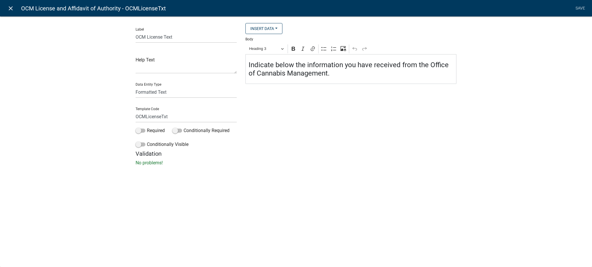
click at [10, 7] on icon "close" at bounding box center [10, 8] width 7 height 7
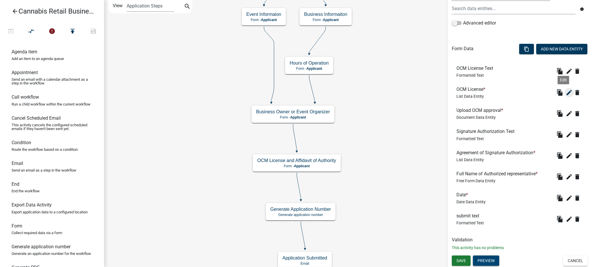
click at [565, 93] on icon "edit" at bounding box center [568, 92] width 7 height 7
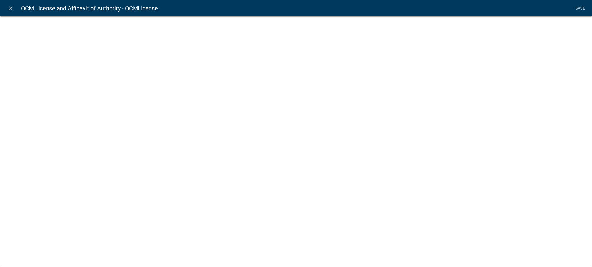
select select "list-data"
select select
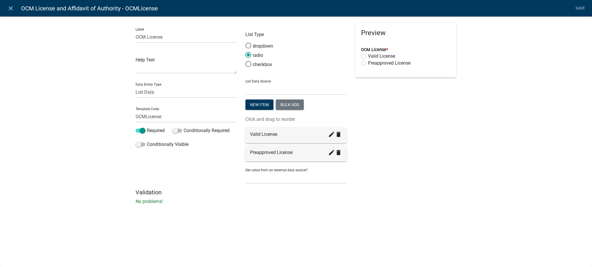
click at [331, 153] on icon "create" at bounding box center [331, 152] width 7 height 7
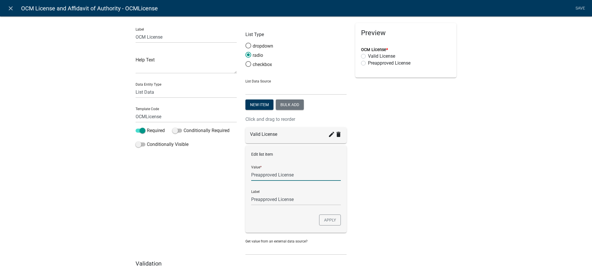
click at [251, 174] on input "Preapproved License" at bounding box center [296, 175] width 90 height 12
type input "Email or letter of Preapproved License"
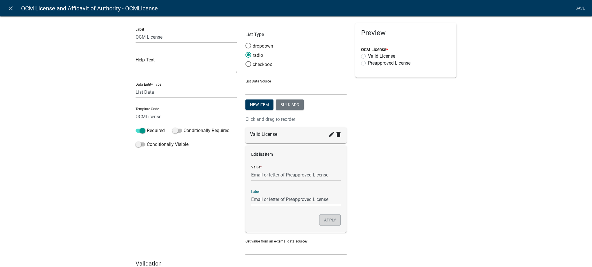
click at [327, 221] on button "Apply" at bounding box center [330, 220] width 22 height 11
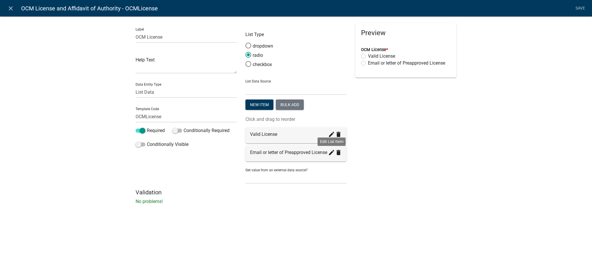
click at [330, 156] on icon "create" at bounding box center [331, 152] width 7 height 7
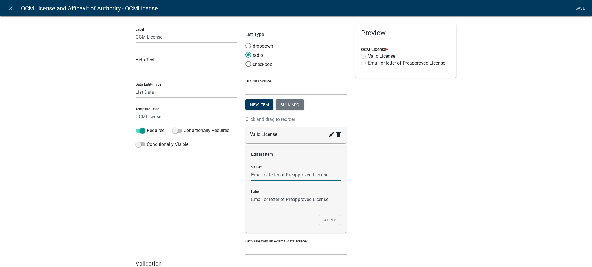
click at [265, 174] on input "Email or letter of Preapproved License" at bounding box center [296, 175] width 90 height 12
type input "Email/letter of Preapproved License"
click at [331, 224] on button "Apply" at bounding box center [330, 220] width 22 height 11
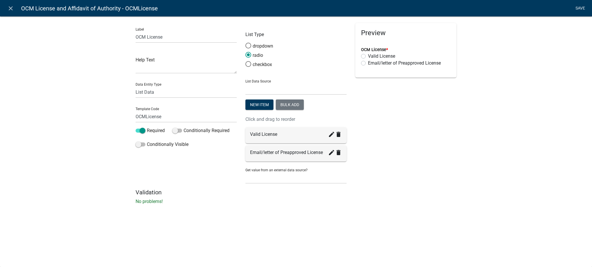
click at [580, 8] on link "Save" at bounding box center [580, 8] width 14 height 11
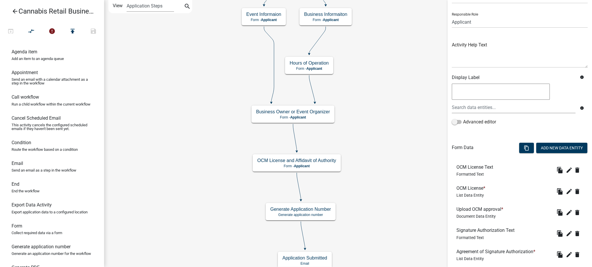
scroll to position [116, 0]
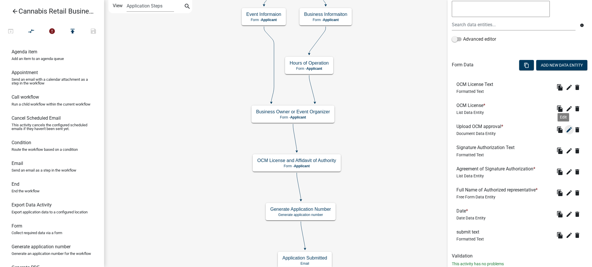
click at [565, 130] on icon "edit" at bounding box center [568, 130] width 7 height 7
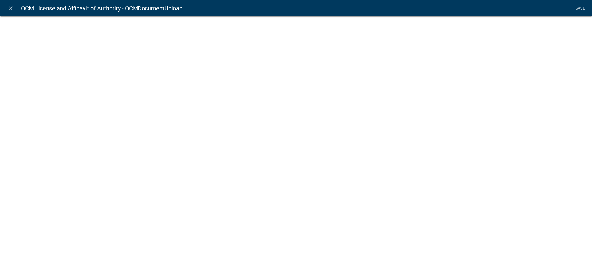
select select "document"
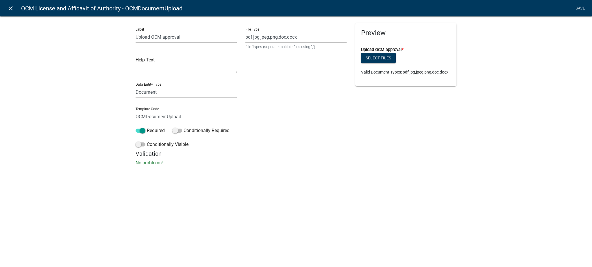
click at [10, 7] on icon "close" at bounding box center [10, 8] width 7 height 7
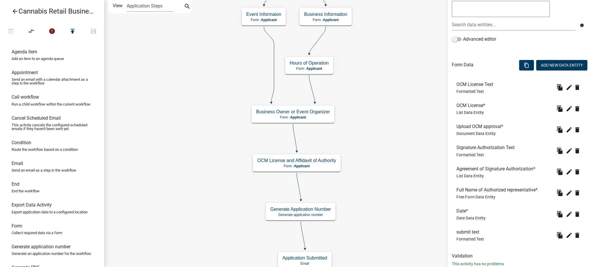
scroll to position [132, 0]
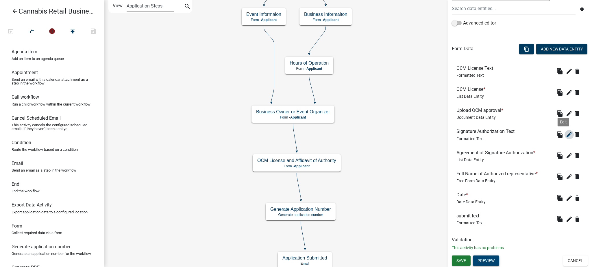
click at [565, 135] on icon "edit" at bounding box center [568, 134] width 7 height 7
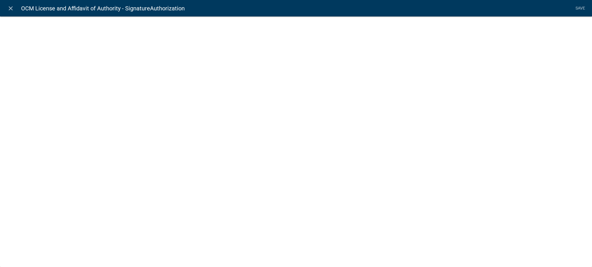
select select "rich-text"
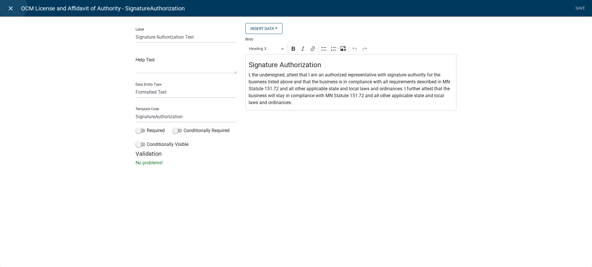
click at [12, 6] on icon "close" at bounding box center [10, 8] width 7 height 7
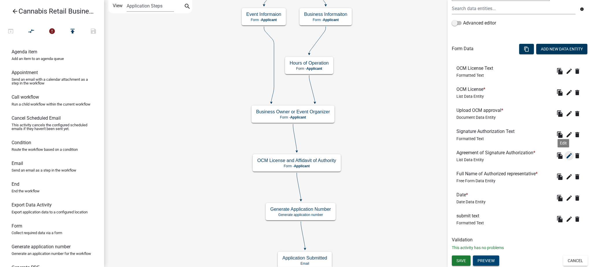
click at [565, 156] on icon "edit" at bounding box center [568, 156] width 7 height 7
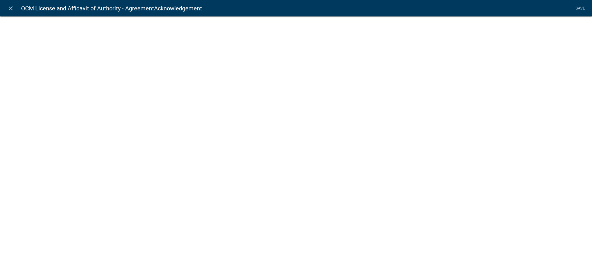
select select "list-data"
select select
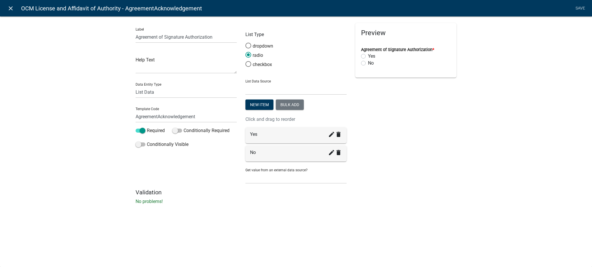
click at [12, 7] on icon "close" at bounding box center [10, 8] width 7 height 7
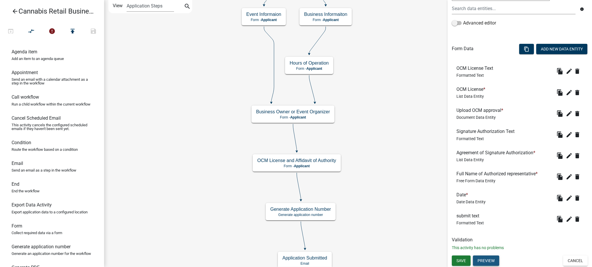
click at [487, 260] on button "Preview" at bounding box center [486, 261] width 26 height 10
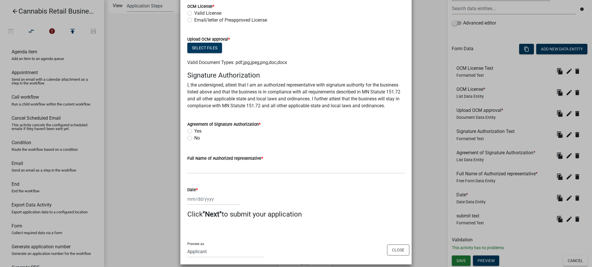
scroll to position [73, 0]
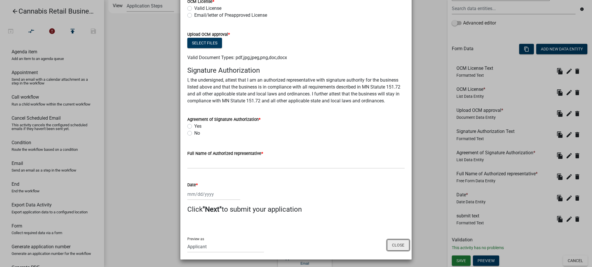
click at [396, 247] on button "Close" at bounding box center [398, 245] width 22 height 11
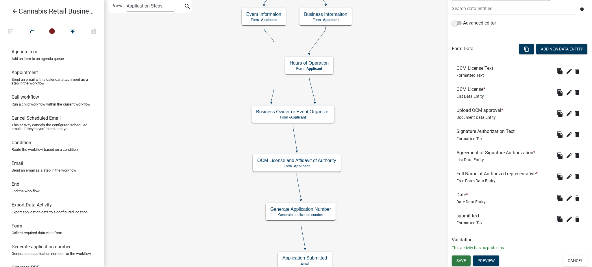
click at [461, 262] on span "Save" at bounding box center [461, 261] width 10 height 5
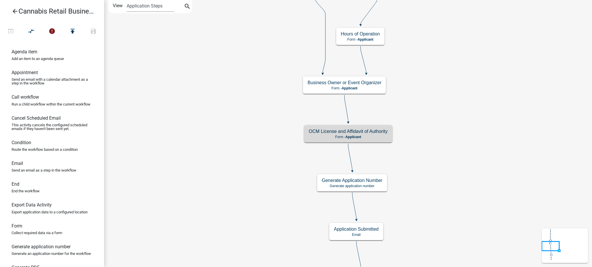
click at [428, 140] on icon "start Start - Applicant Application Introduction Form - Applicant Parcel search…" at bounding box center [347, 267] width 487 height 534
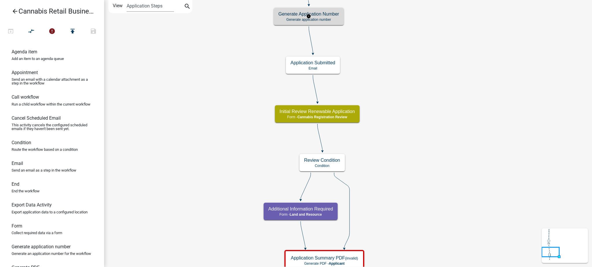
click at [328, 20] on p "Generate application number" at bounding box center [308, 20] width 61 height 4
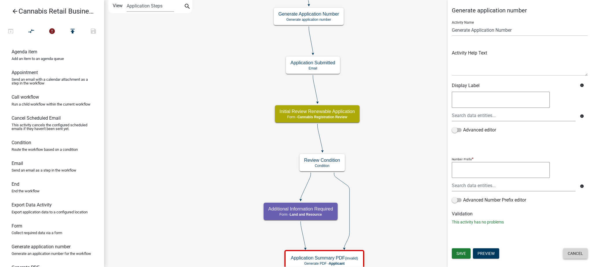
click at [577, 256] on button "Cancel" at bounding box center [575, 254] width 25 height 10
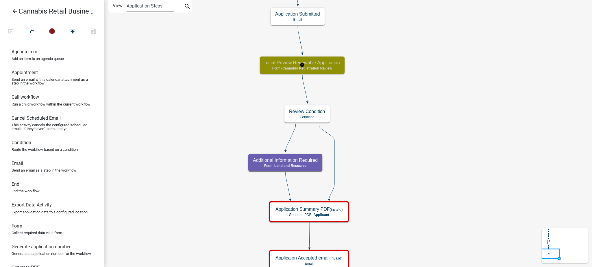
click at [332, 68] on p "Form - Cannabis Registration Review" at bounding box center [301, 68] width 75 height 4
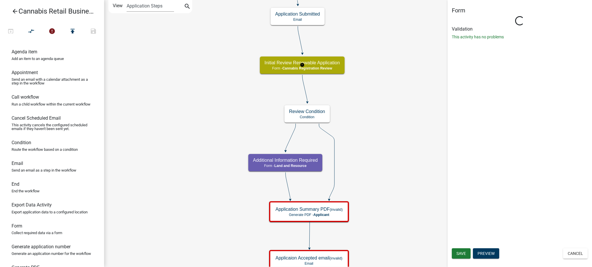
select select "5380C035-E995-43AF-9DCB-4673FB5A2820"
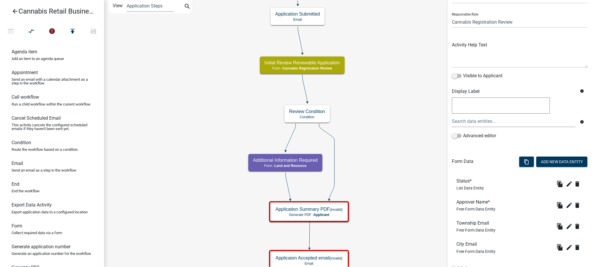
scroll to position [61, 0]
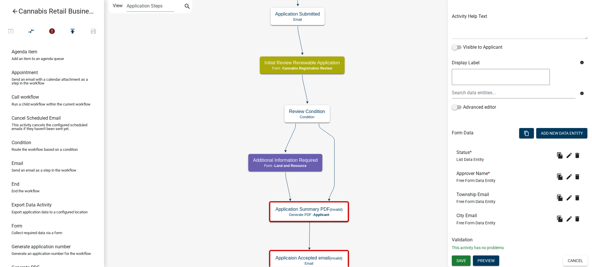
click at [408, 155] on icon "start Start - Applicant Application Introduction Form - Applicant Parcel search…" at bounding box center [347, 159] width 487 height 319
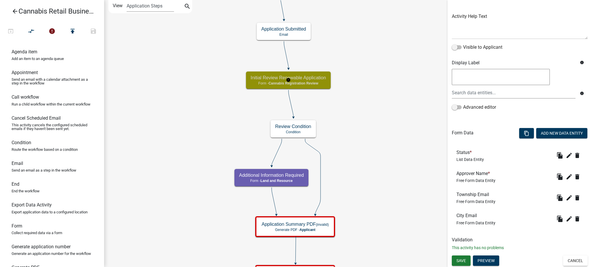
scroll to position [0, 0]
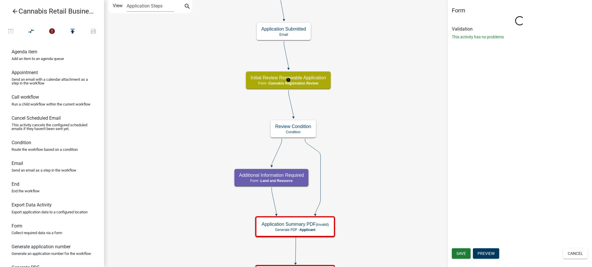
select select "5380C035-E995-43AF-9DCB-4673FB5A2820"
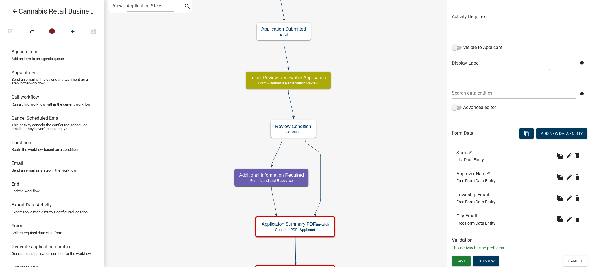
scroll to position [61, 0]
click at [487, 259] on button "Preview" at bounding box center [486, 261] width 26 height 10
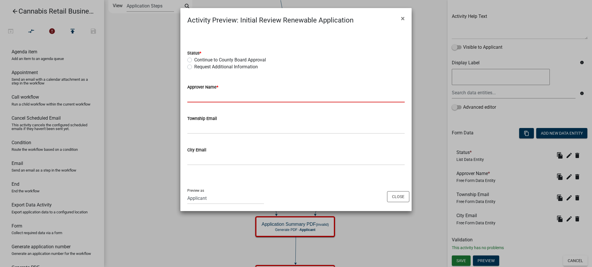
click at [209, 96] on input "Approver Name *" at bounding box center [295, 97] width 217 height 12
click at [207, 131] on input "Township Email" at bounding box center [295, 128] width 217 height 12
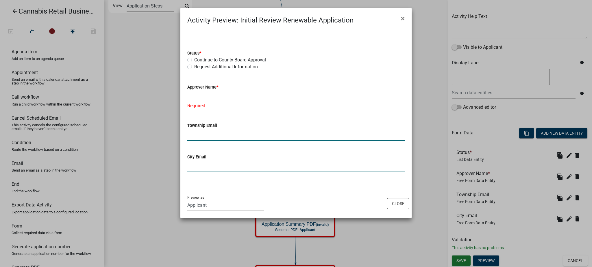
click at [202, 166] on input "City Email" at bounding box center [295, 167] width 217 height 12
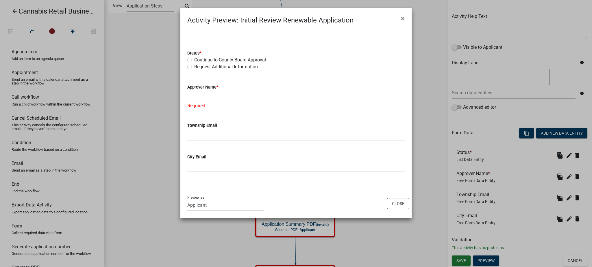
click at [216, 97] on input "Approver Name *" at bounding box center [295, 97] width 217 height 12
click at [396, 205] on button "Close" at bounding box center [398, 203] width 22 height 11
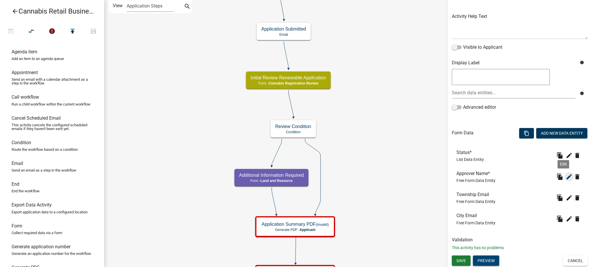
click at [565, 175] on icon "edit" at bounding box center [568, 177] width 7 height 7
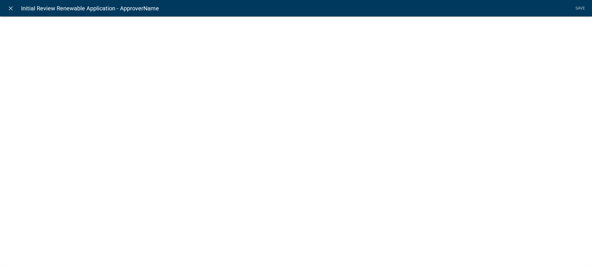
select select
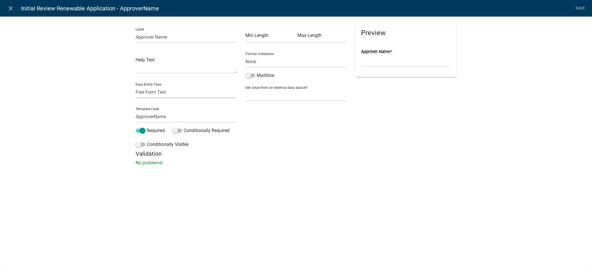
click at [166, 94] on select "Free Form Text Document Display Entity Value Fee Numeric Data Date Map Sketch D…" at bounding box center [185, 92] width 101 height 12
select select "list-data"
click at [135, 86] on select "Free Form Text Document Display Entity Value Fee Numeric Data Date Map Sketch D…" at bounding box center [185, 92] width 101 height 12
select select "list-data"
select select
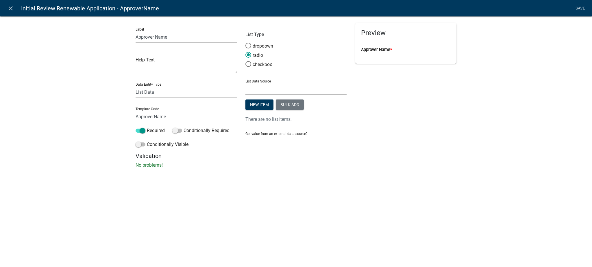
click at [258, 90] on select "State List L & R Inspectors L & R Staff (Septic Certified) Names L & R Staff Na…" at bounding box center [295, 89] width 101 height 12
click at [156, 94] on select "Free Form Text Document Display Entity Value Fee Numeric Data Date Map Sketch D…" at bounding box center [185, 92] width 101 height 12
click at [172, 88] on select "Free Form Text Document Display Entity Value Fee Numeric Data Date Map Sketch D…" at bounding box center [185, 92] width 101 height 12
click at [163, 92] on select "Free Form Text Document Display Entity Value Fee Numeric Data Date Map Sketch D…" at bounding box center [185, 92] width 101 height 12
select select "free-form-text"
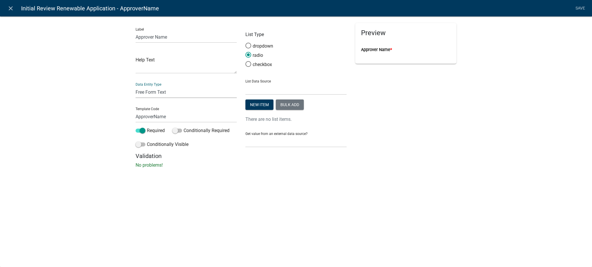
click at [135, 86] on select "Free Form Text Document Display Entity Value Fee Numeric Data Date Map Sketch D…" at bounding box center [185, 92] width 101 height 12
select select
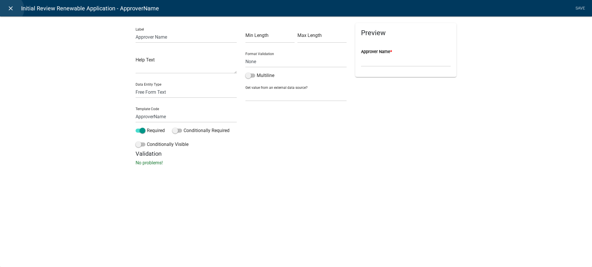
click at [10, 9] on icon "close" at bounding box center [10, 8] width 7 height 7
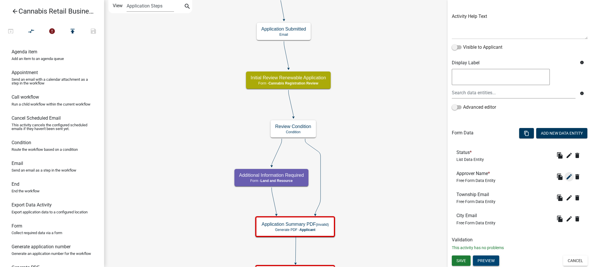
click at [565, 177] on icon "edit" at bounding box center [568, 177] width 7 height 7
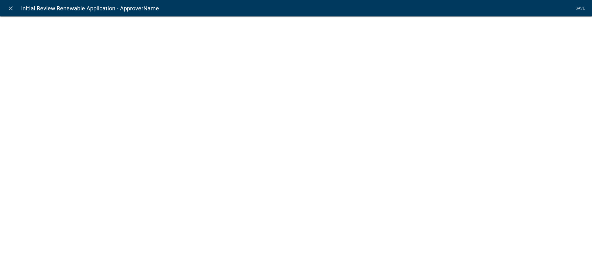
select select
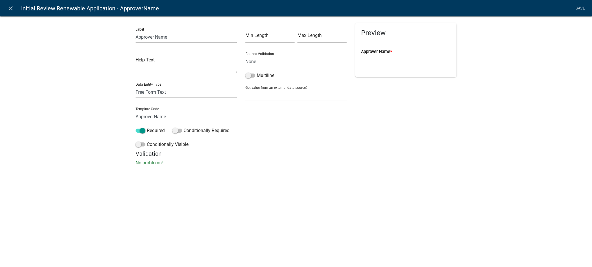
click at [142, 92] on select "Free Form Text Document Display Entity Value Fee Numeric Data Date Map Sketch D…" at bounding box center [185, 92] width 101 height 12
select select "list-data"
click at [135, 86] on select "Free Form Text Document Display Entity Value Fee Numeric Data Date Map Sketch D…" at bounding box center [185, 92] width 101 height 12
select select "list-data"
select select
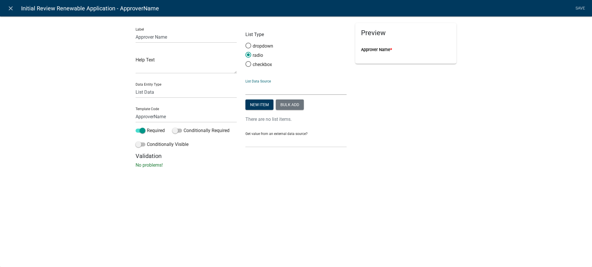
click at [257, 89] on select "State List Cannabis Review L & R Inspectors L & R Staff (Septic Certified) Name…" at bounding box center [295, 89] width 101 height 12
select select "custom-list-ab11644c-55d2-4510-aa9b-a6a6644b14db"
click at [245, 83] on select "State List Cannabis Review L & R Inspectors L & R Staff (Septic Certified) Name…" at bounding box center [295, 89] width 101 height 12
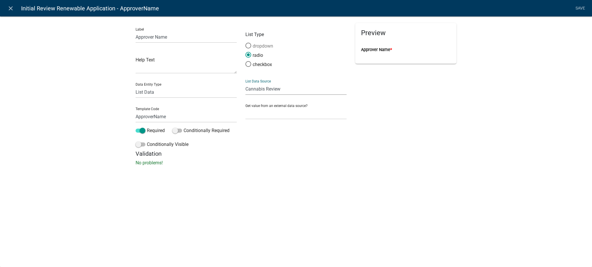
click at [248, 44] on span at bounding box center [248, 46] width 12 height 12
click at [245, 43] on input "dropdown" at bounding box center [245, 43] width 0 height 0
click at [382, 68] on select "Select Item..." at bounding box center [406, 67] width 90 height 12
click at [334, 154] on h5 "Validation" at bounding box center [295, 154] width 321 height 7
click at [268, 89] on select "State List Cannabis Review L & R Inspectors L & R Staff (Septic Certified) Name…" at bounding box center [295, 89] width 101 height 12
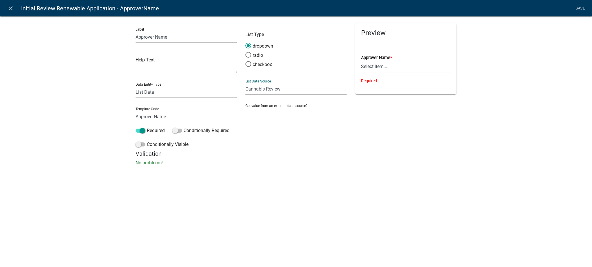
click at [245, 83] on select "State List Cannabis Review L & R Inspectors L & R Staff (Septic Certified) Name…" at bounding box center [295, 89] width 101 height 12
click at [581, 6] on link "Save" at bounding box center [580, 8] width 14 height 11
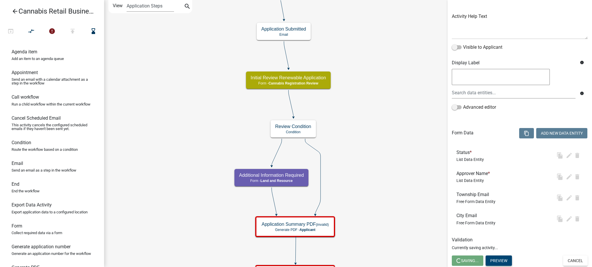
scroll to position [0, 0]
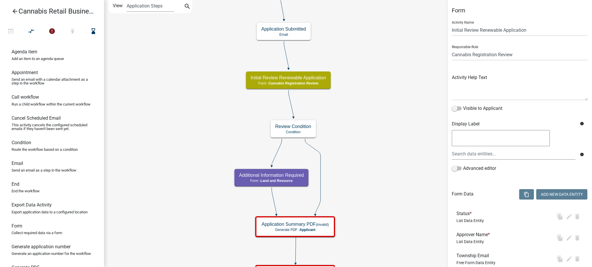
select select "5380C035-E995-43AF-9DCB-4673FB5A2820"
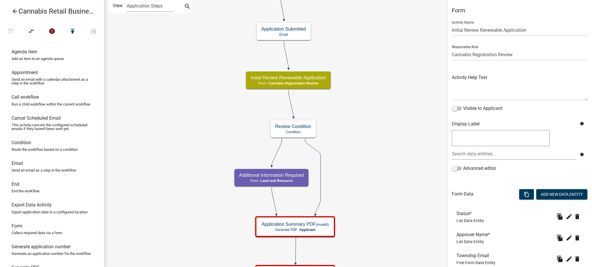
scroll to position [61, 0]
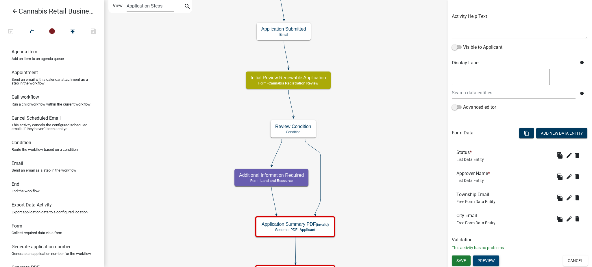
click at [489, 262] on button "Preview" at bounding box center [486, 261] width 26 height 10
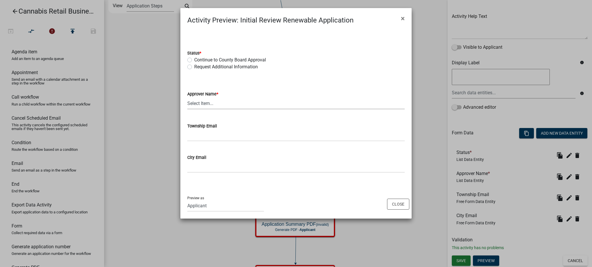
click at [198, 103] on select "Select Item... [PERSON_NAME] [PERSON_NAME]" at bounding box center [295, 104] width 217 height 12
click at [187, 98] on select "Select Item... [PERSON_NAME] [PERSON_NAME]" at bounding box center [295, 104] width 217 height 12
select select "93da79c9-7345-4322-826f-b5da577fa53e"
click at [203, 132] on input "Township Email" at bounding box center [295, 136] width 217 height 12
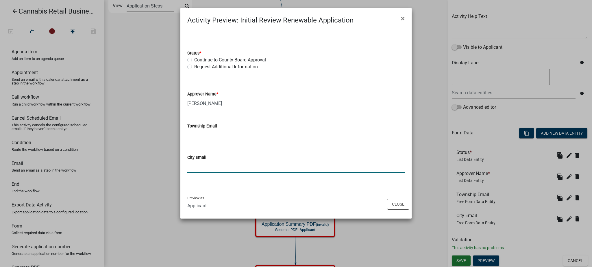
click at [199, 169] on input "City Email" at bounding box center [295, 167] width 217 height 12
click at [395, 205] on button "Close" at bounding box center [398, 204] width 22 height 11
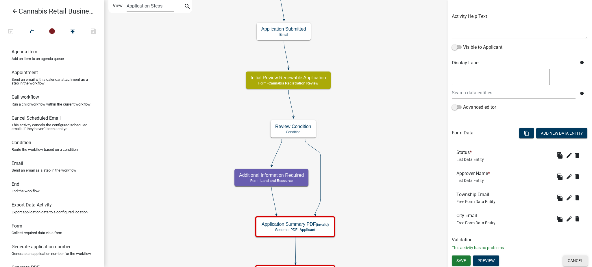
click at [566, 262] on button "Cancel" at bounding box center [575, 261] width 25 height 10
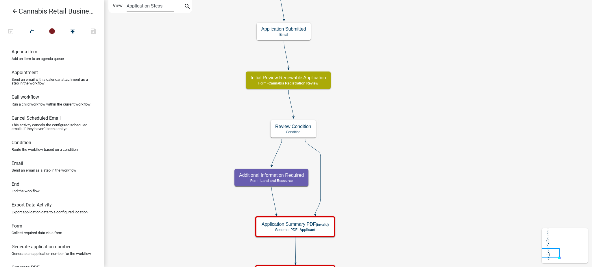
scroll to position [0, 0]
click at [292, 177] on h5 "Additional Information Required" at bounding box center [271, 175] width 65 height 5
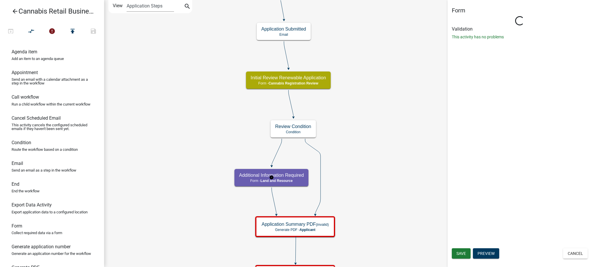
select select "8480AF63-7AD4-4446-8EB2-87DCCDEB9E57"
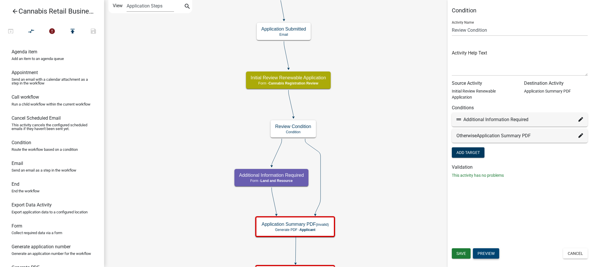
click at [491, 254] on button "Preview" at bounding box center [486, 254] width 26 height 10
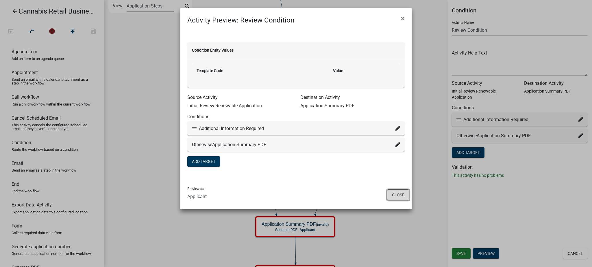
click at [402, 197] on button "Close" at bounding box center [398, 195] width 22 height 11
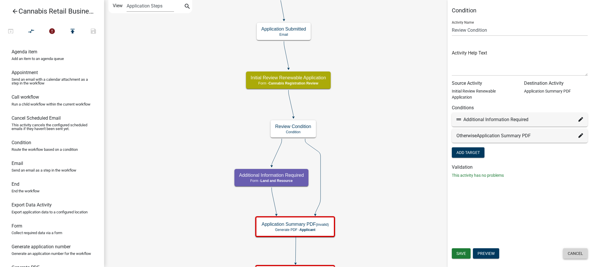
click at [573, 254] on button "Cancel" at bounding box center [575, 254] width 25 height 10
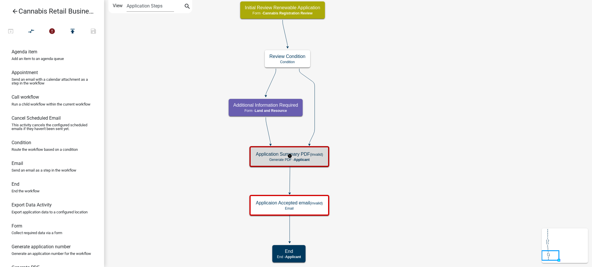
click at [306, 160] on span "Applicant" at bounding box center [301, 160] width 16 height 4
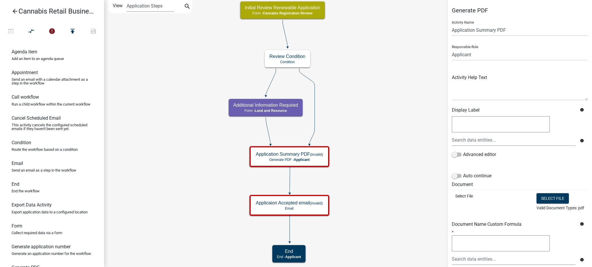
click at [15, 10] on icon "arrow_back" at bounding box center [15, 12] width 7 height 8
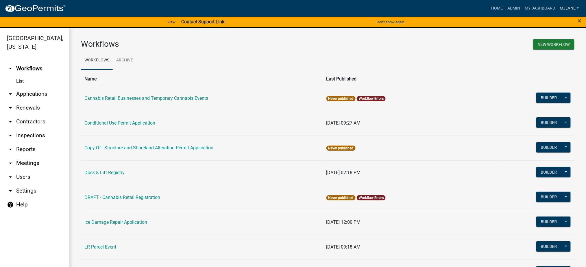
click at [568, 5] on link "MJevne" at bounding box center [569, 8] width 24 height 11
click at [543, 71] on link "Logout" at bounding box center [556, 70] width 49 height 14
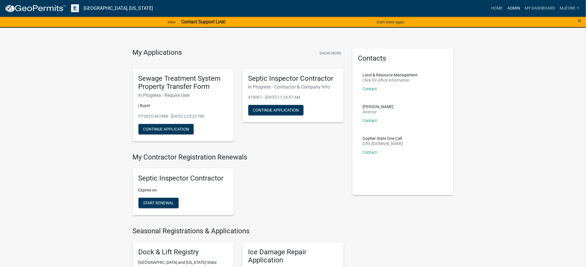
click at [510, 9] on link "Admin" at bounding box center [513, 8] width 17 height 11
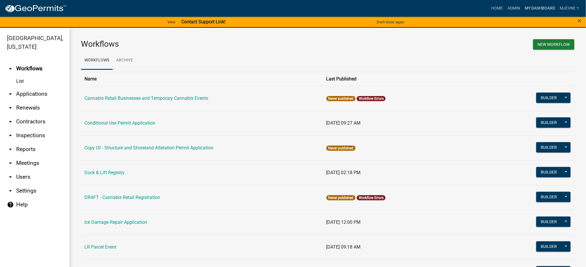
click at [534, 8] on link "My Dashboard" at bounding box center [539, 8] width 35 height 11
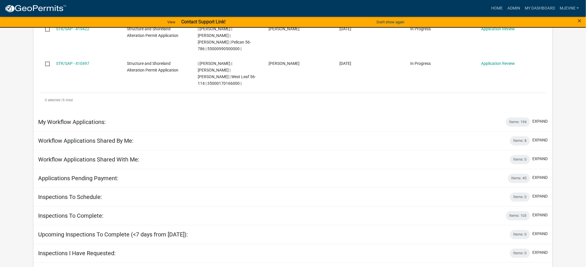
scroll to position [311, 0]
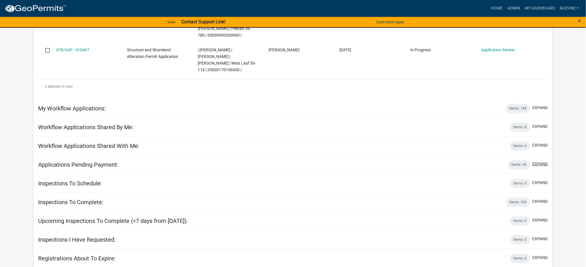
click at [537, 161] on button "expand" at bounding box center [539, 164] width 15 height 6
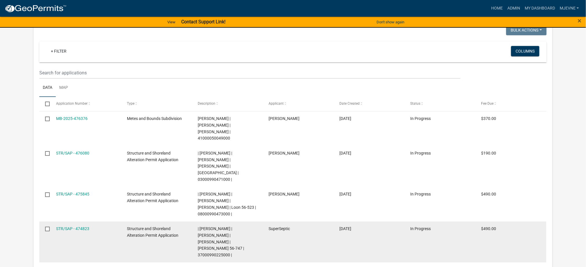
scroll to position [426, 0]
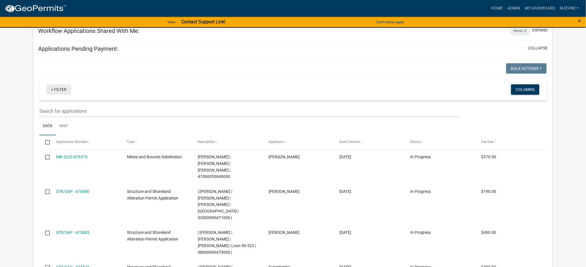
click at [58, 84] on link "+ Filter" at bounding box center [58, 89] width 25 height 10
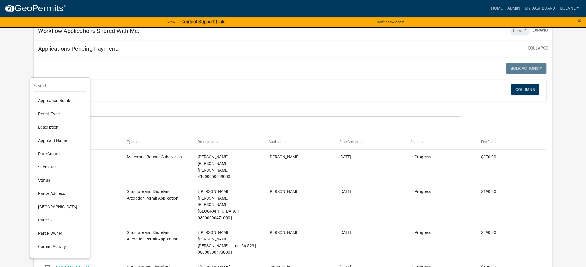
click at [42, 127] on li "Description" at bounding box center [60, 127] width 53 height 13
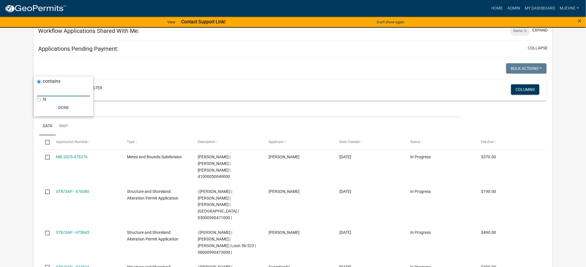
click at [50, 91] on input "text" at bounding box center [63, 91] width 53 height 12
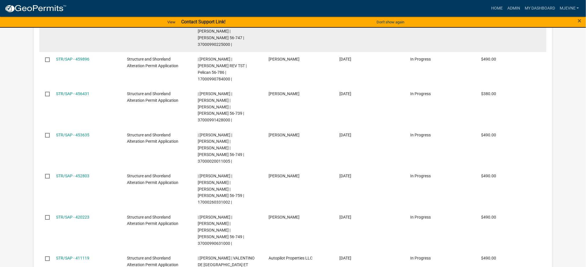
scroll to position [619, 0]
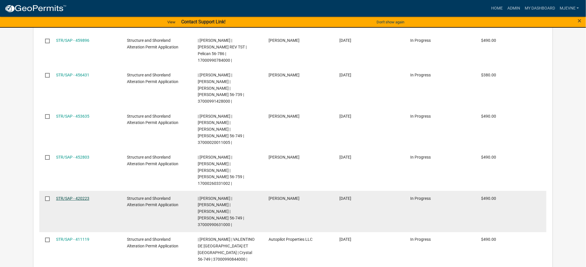
type input "[PERSON_NAME]"
click at [83, 196] on link "STR/SAP - 420223" at bounding box center [72, 198] width 33 height 5
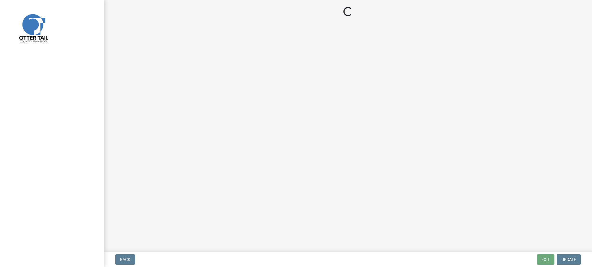
select select "3: 3"
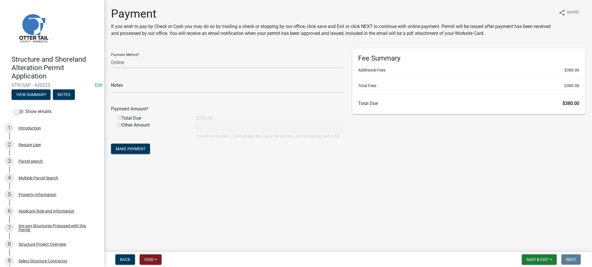
click at [120, 117] on input "radio" at bounding box center [120, 118] width 4 height 4
radio input "true"
type input "380"
click at [130, 150] on span "Make Payment" at bounding box center [131, 149] width 30 height 5
